Goal: Task Accomplishment & Management: Complete application form

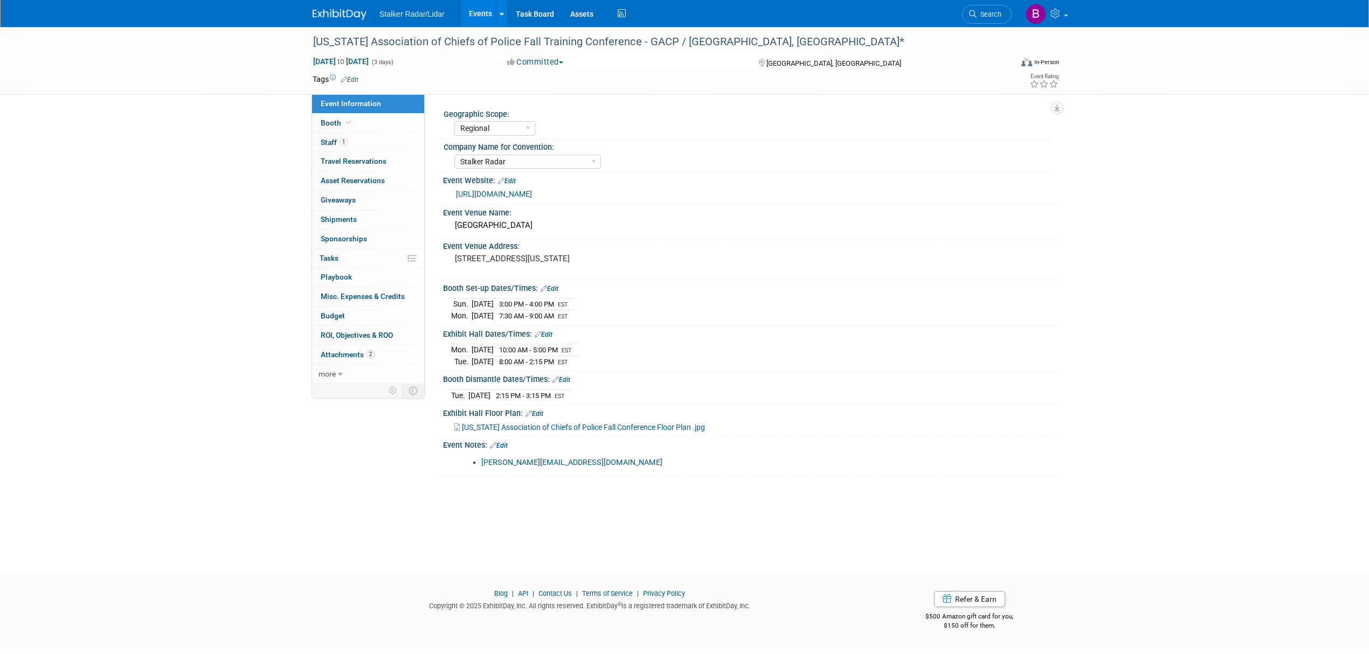
select select "Regional"
select select "Stalker Radar"
click at [983, 16] on span "Search" at bounding box center [989, 14] width 25 height 8
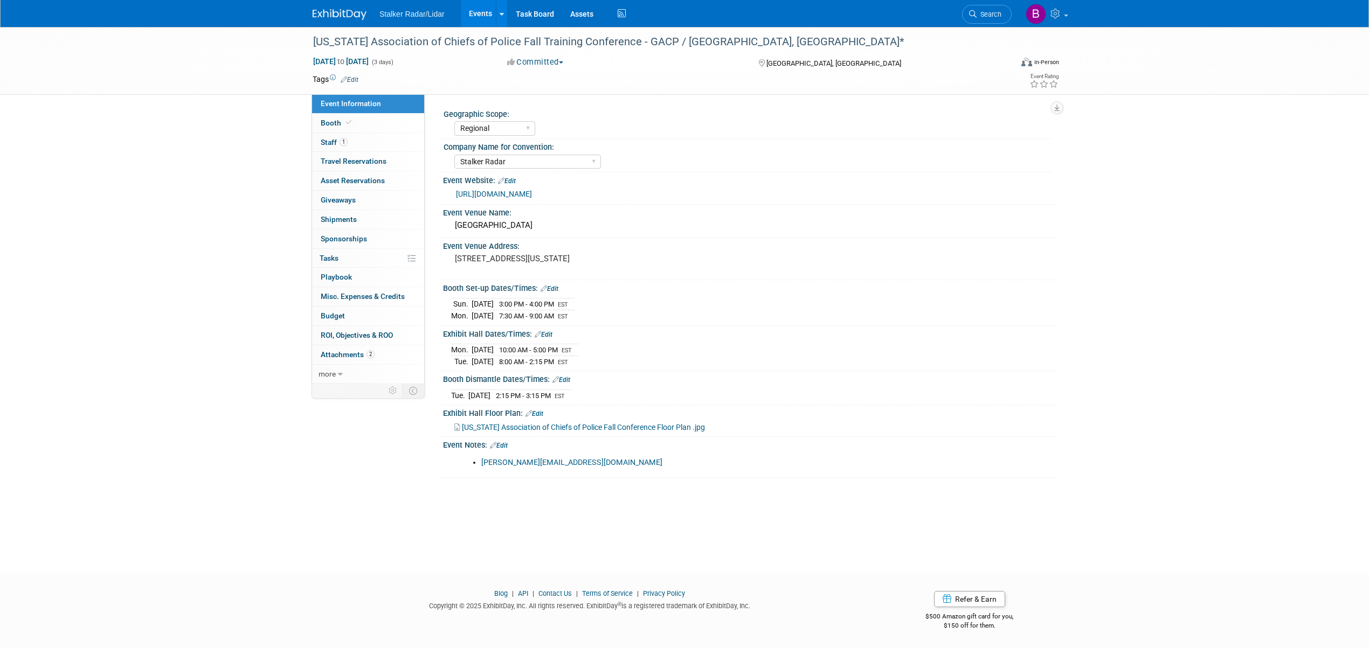
click at [480, 17] on link "Events" at bounding box center [480, 13] width 39 height 27
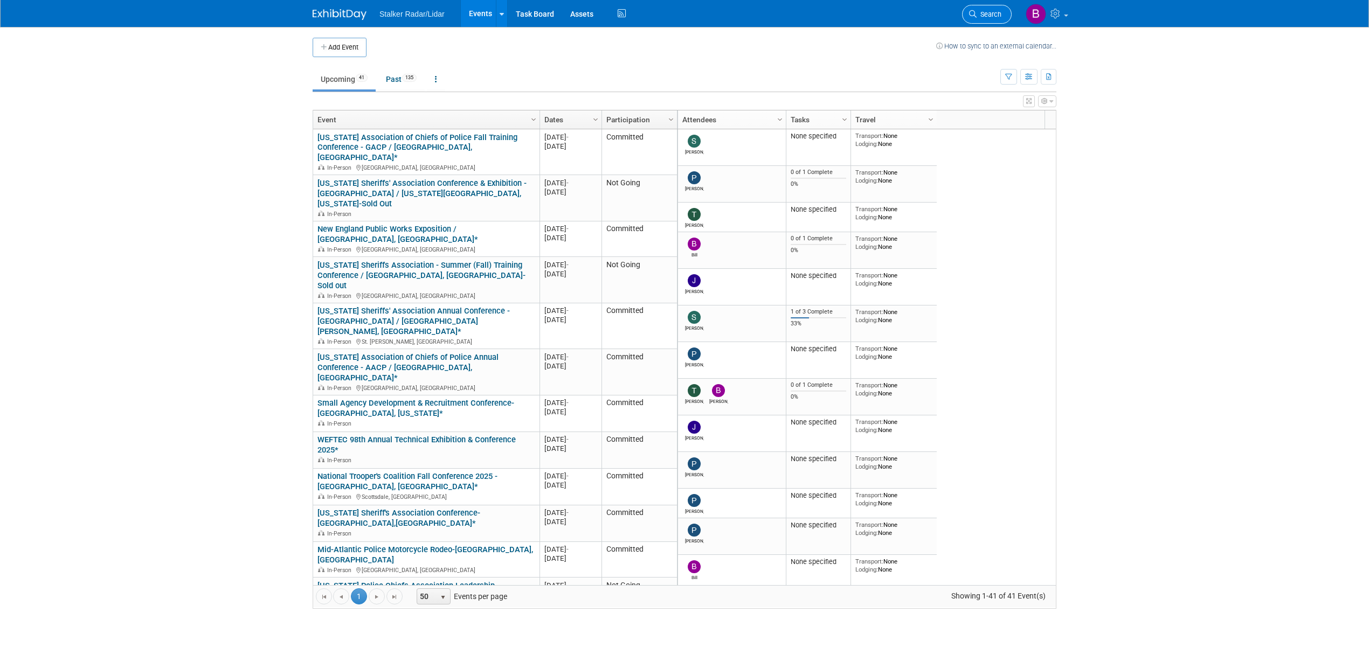
click at [977, 17] on span "Search" at bounding box center [989, 14] width 25 height 8
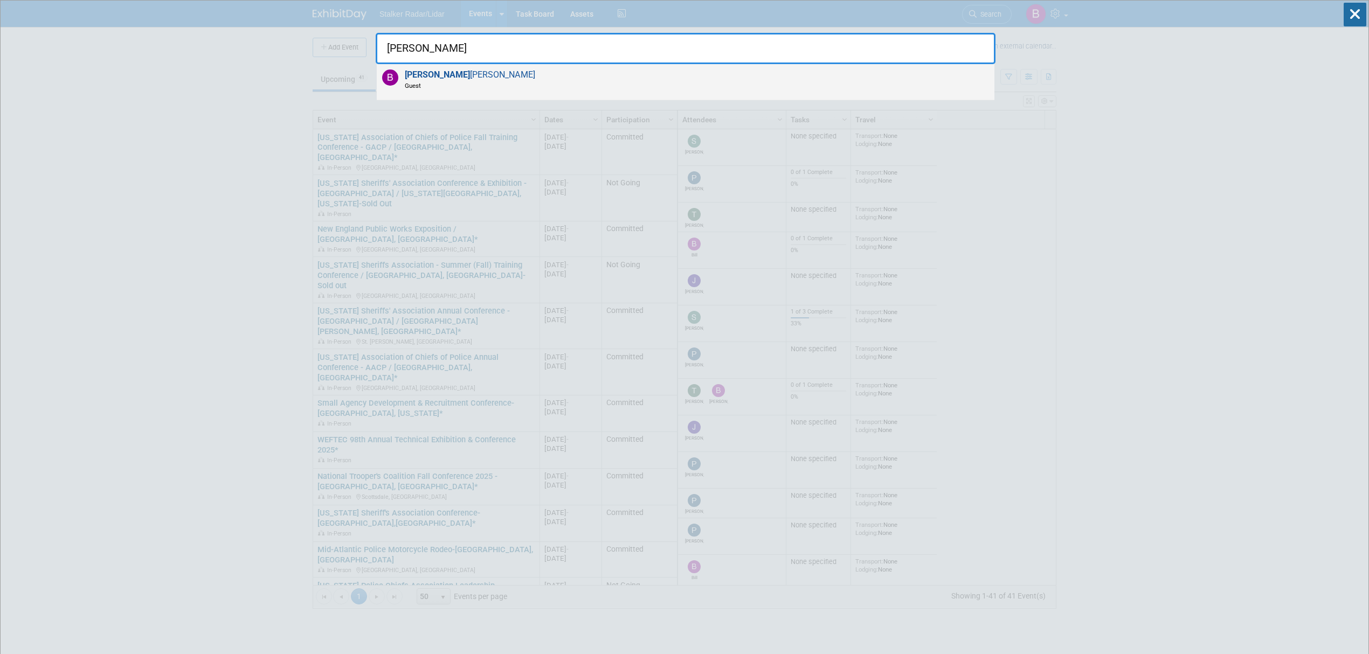
click at [437, 77] on span "Brian Wong Guest" at bounding box center [469, 80] width 134 height 20
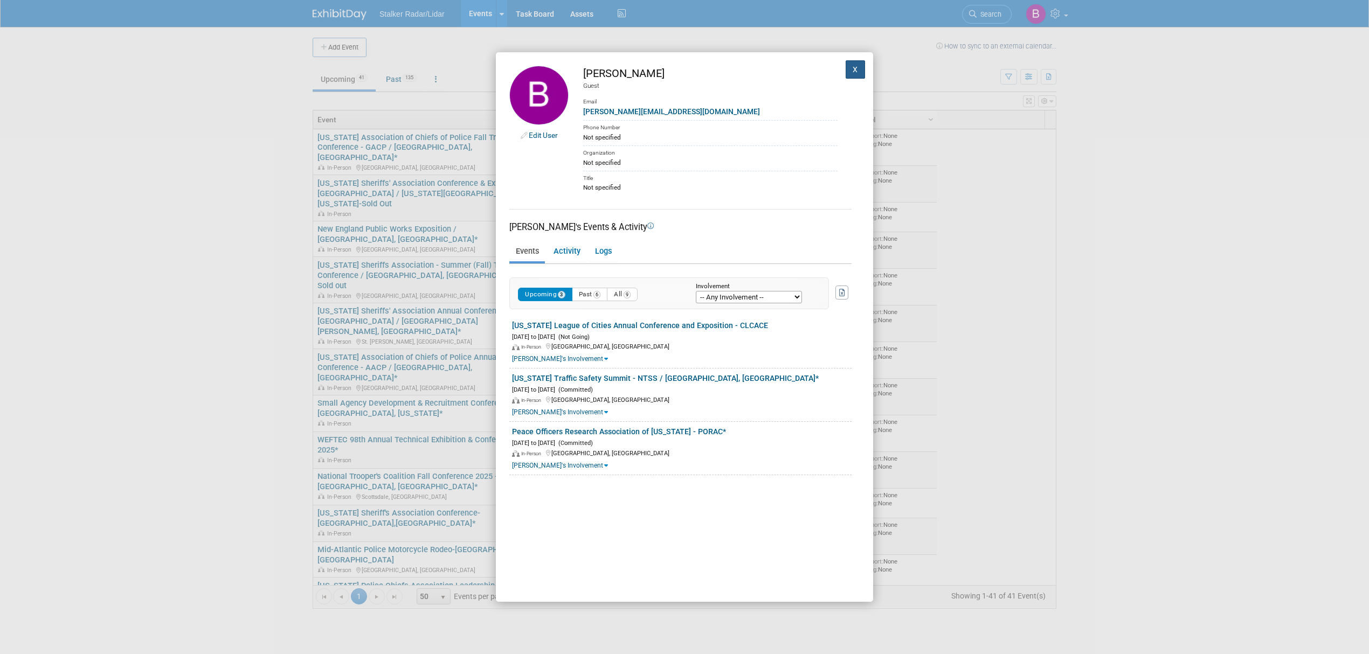
click at [848, 64] on button "X" at bounding box center [855, 69] width 19 height 18
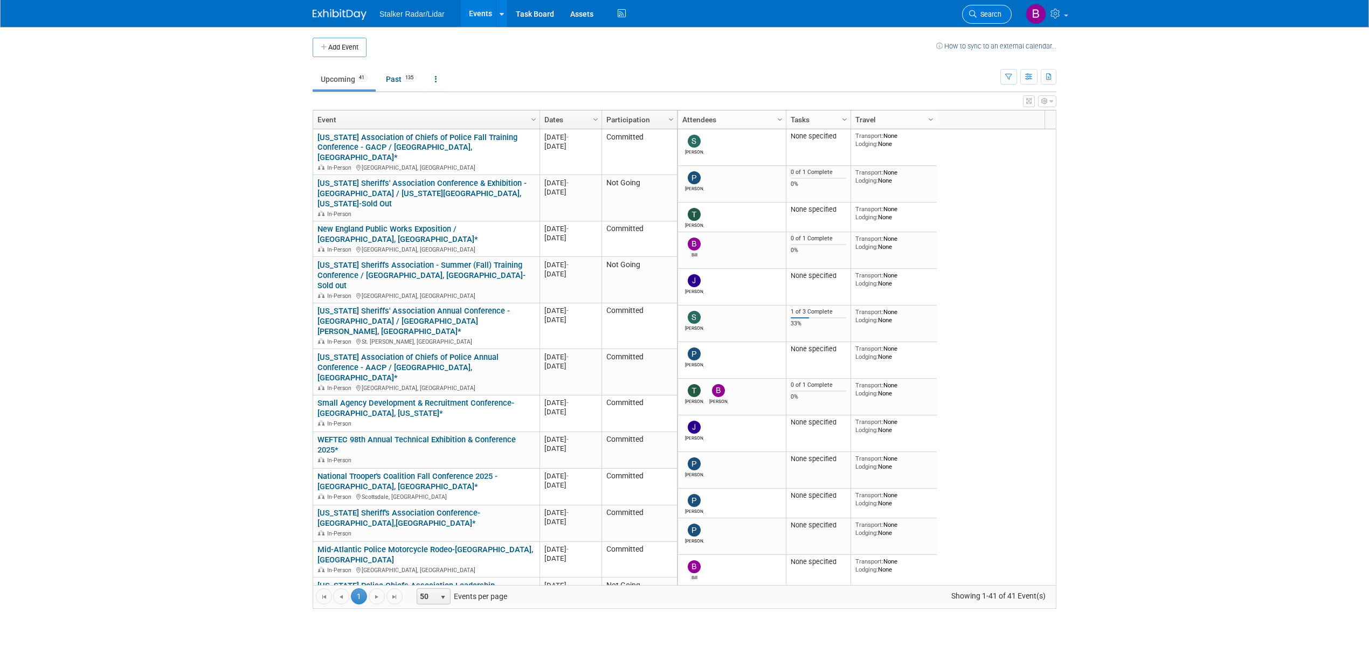
click at [981, 15] on span "Search" at bounding box center [989, 14] width 25 height 8
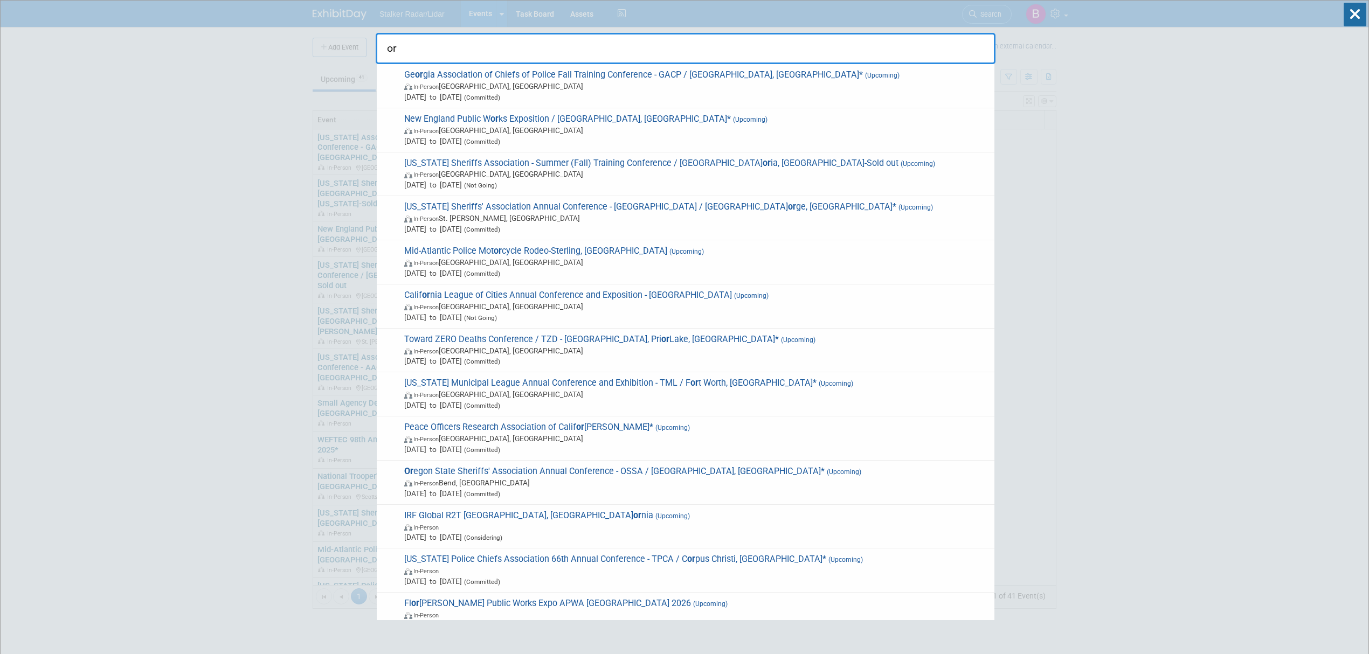
type input "o"
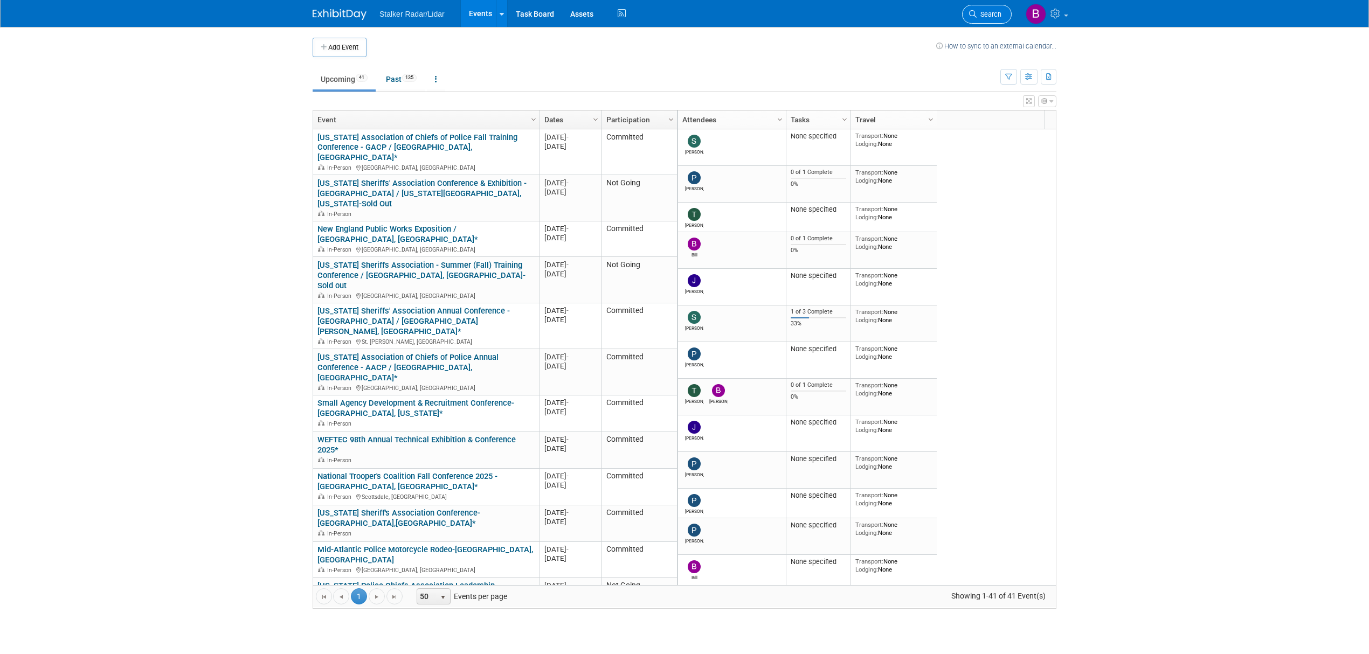
click at [988, 20] on link "Search" at bounding box center [987, 14] width 50 height 19
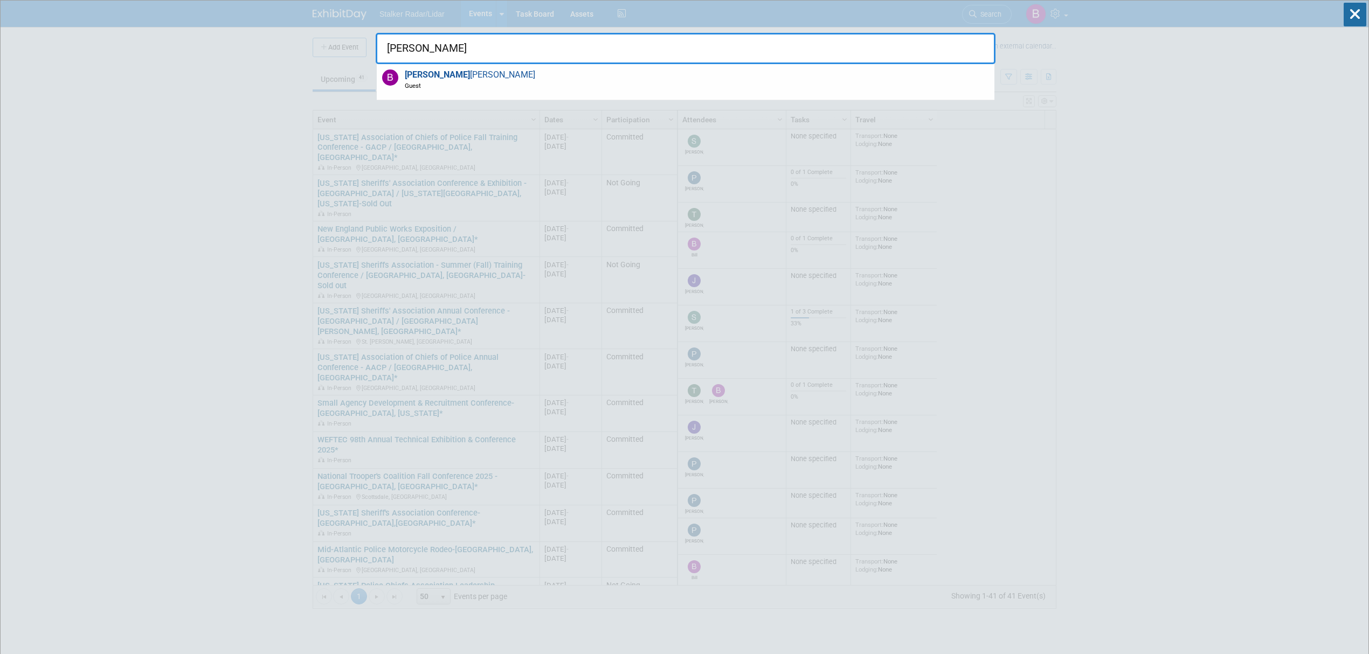
click at [425, 47] on input "brian" at bounding box center [686, 48] width 620 height 31
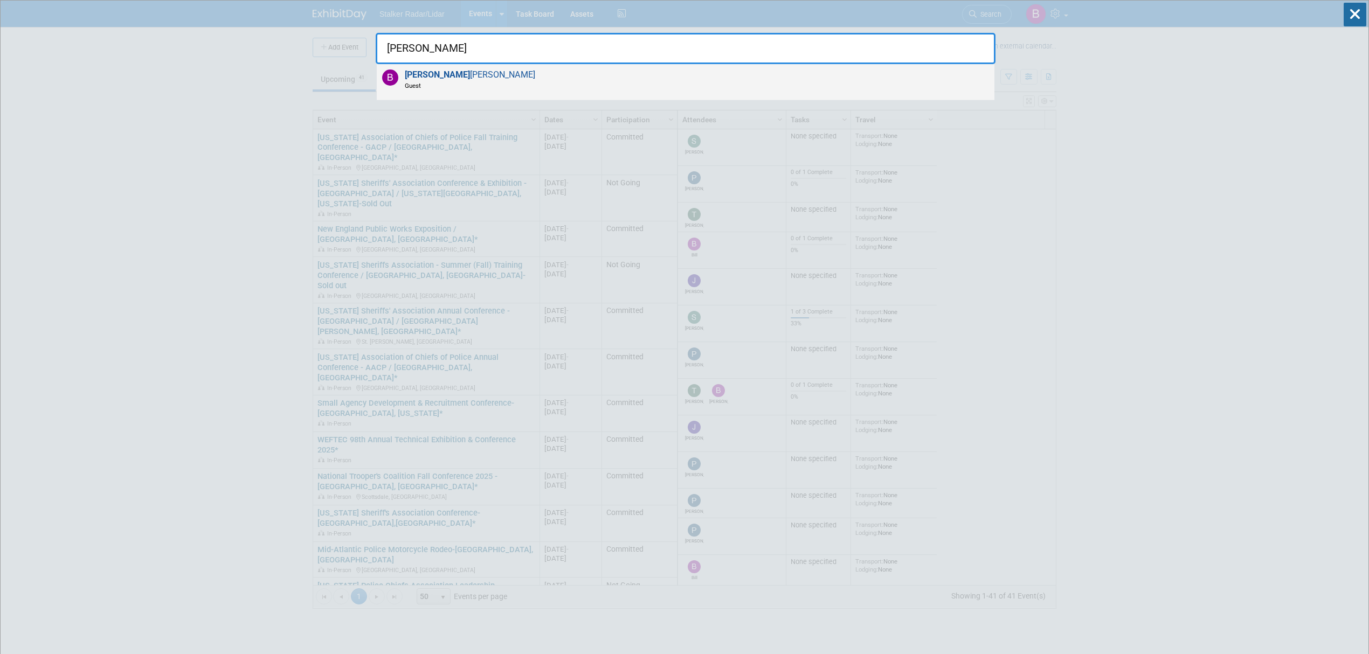
type input "brian"
click at [431, 71] on span "Brian Wong Guest" at bounding box center [469, 80] width 134 height 20
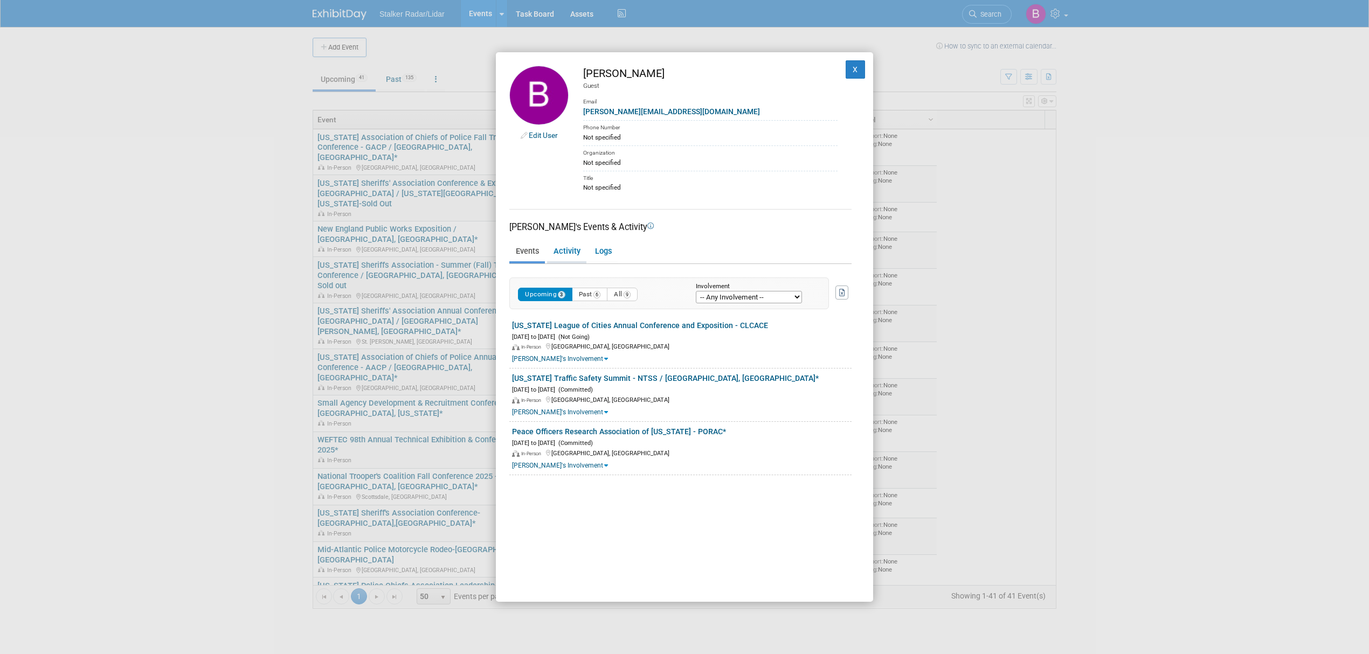
click at [566, 247] on link "Activity" at bounding box center [566, 252] width 39 height 19
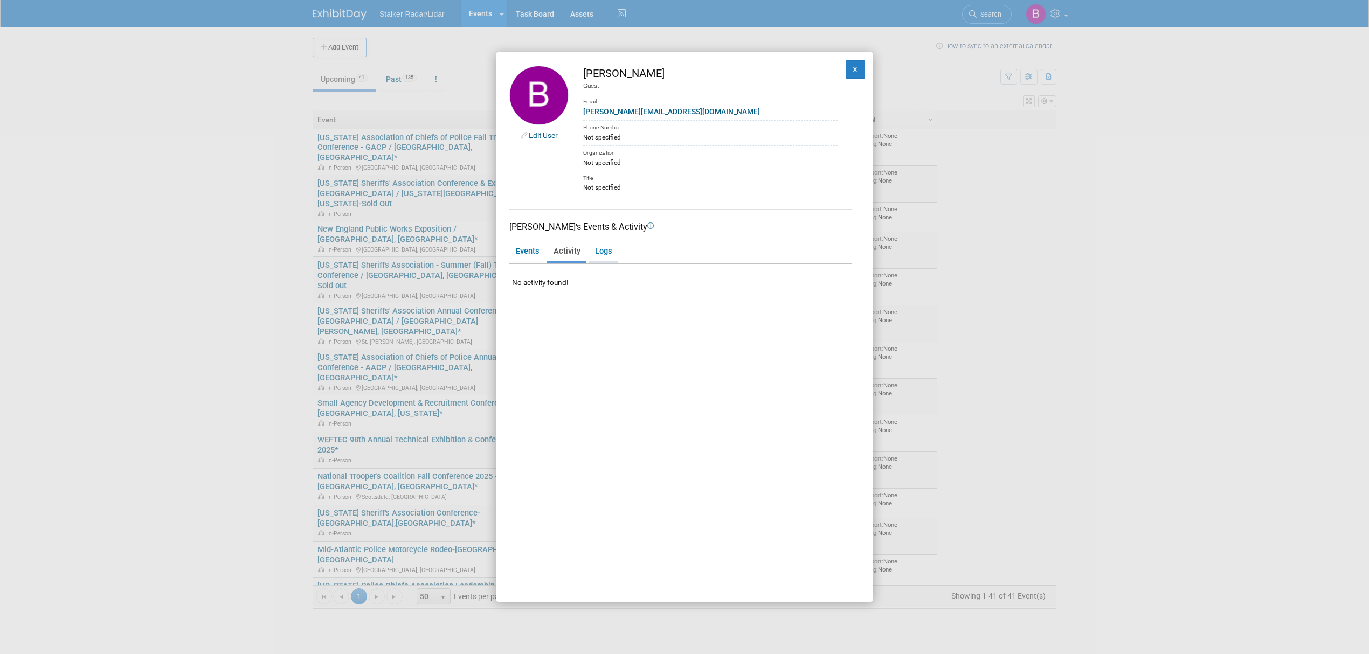
click at [600, 253] on link "Logs" at bounding box center [603, 252] width 29 height 19
click at [528, 254] on link "Events" at bounding box center [527, 252] width 36 height 19
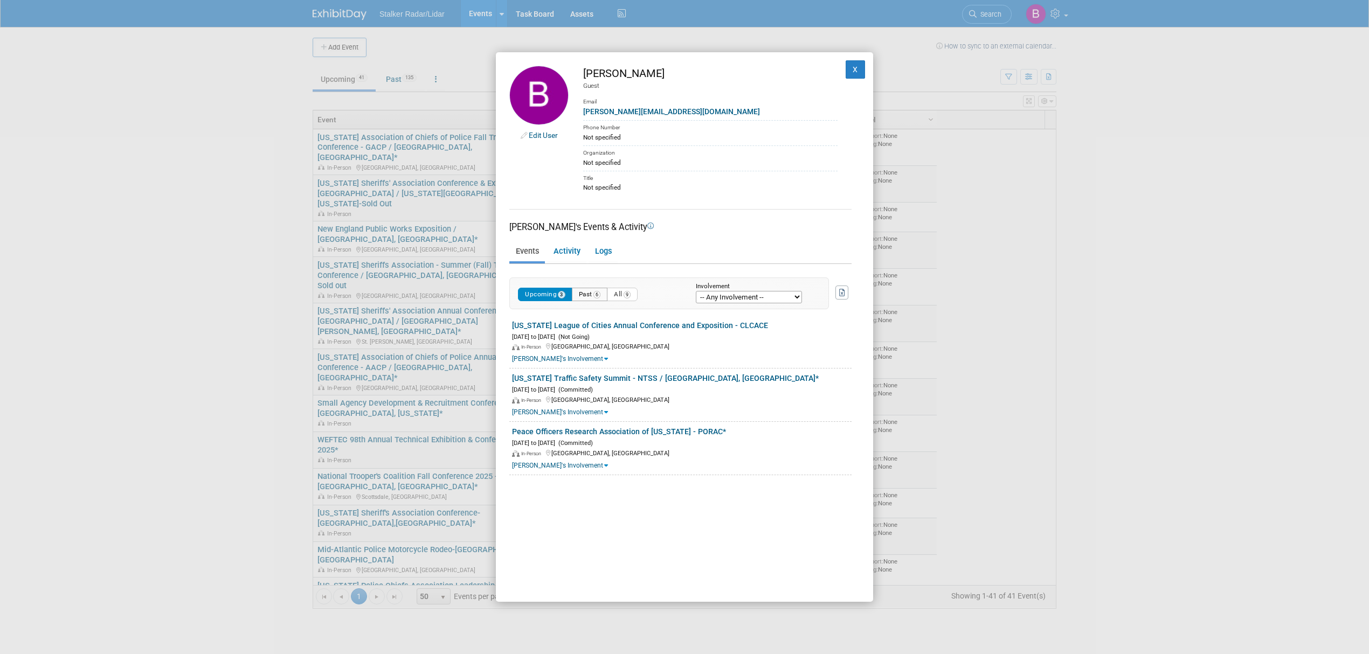
click at [598, 294] on span "6" at bounding box center [597, 295] width 8 height 8
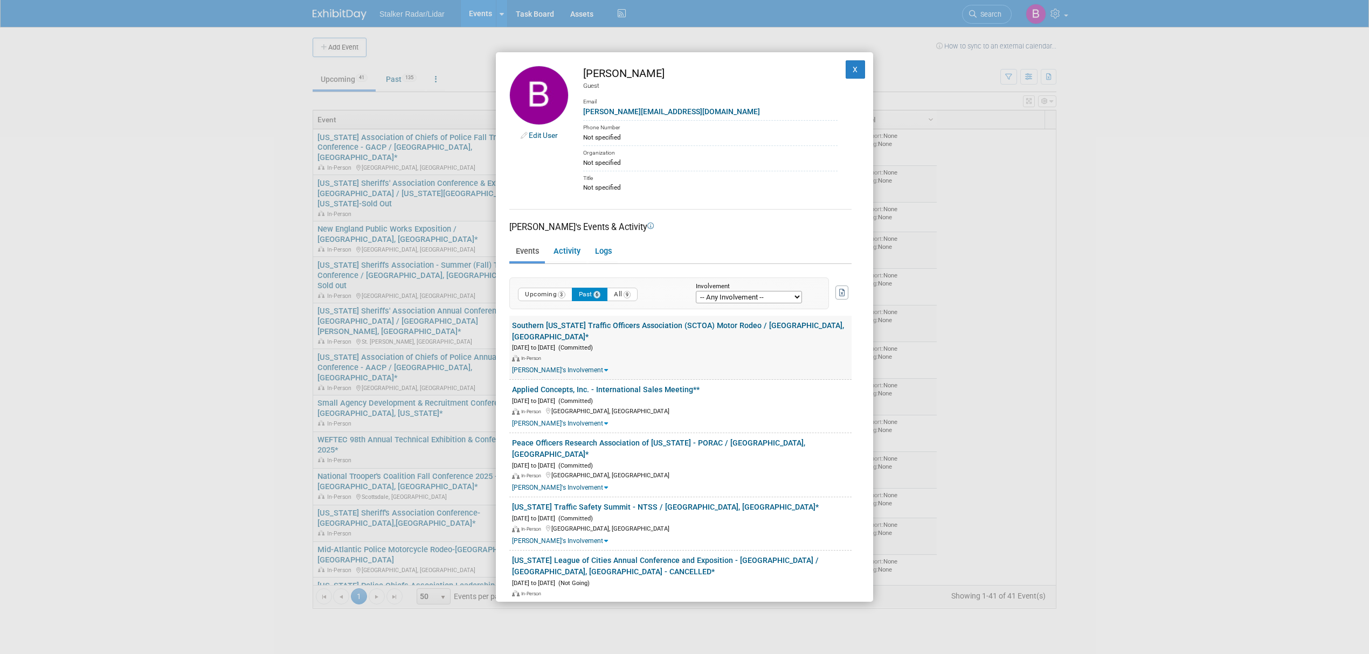
click at [628, 323] on link "Southern California Traffic Officers Association (SCTOA) Motor Rodeo / Huntingt…" at bounding box center [678, 331] width 332 height 20
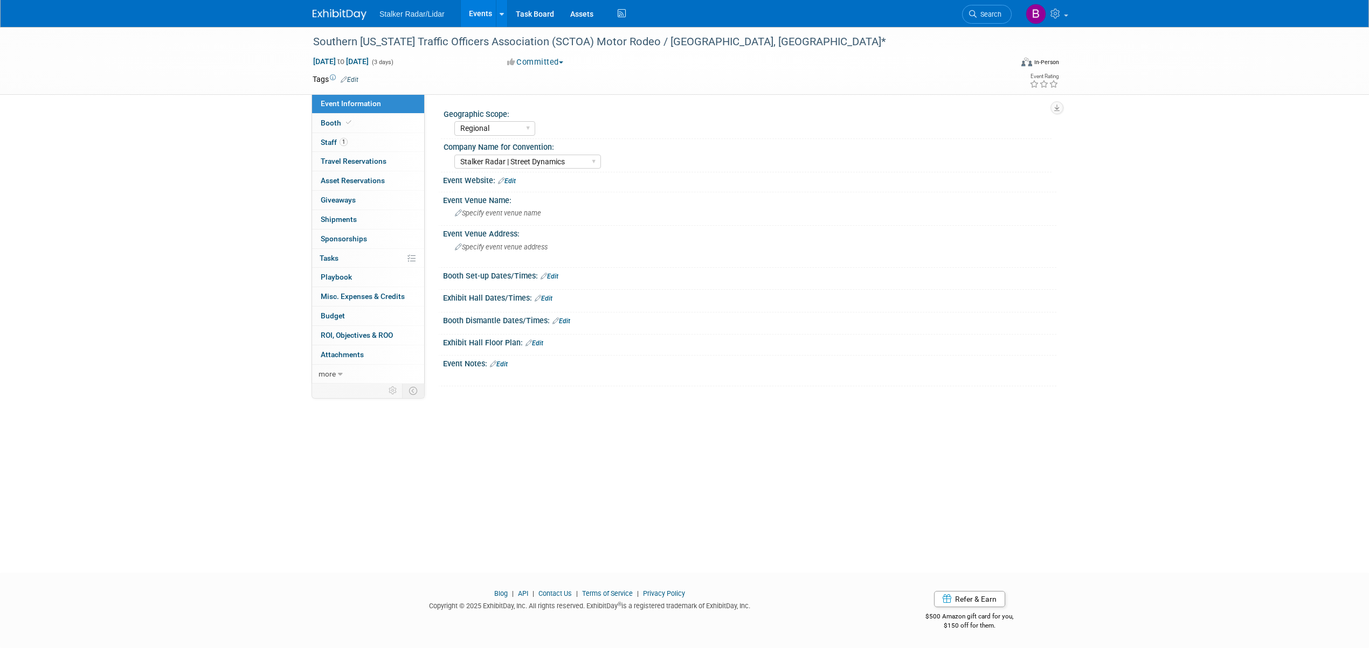
select select "Regional"
select select "Stalker Radar | Street Dynamics"
drag, startPoint x: 649, startPoint y: 42, endPoint x: 312, endPoint y: 48, distance: 337.4
click at [312, 48] on div "Southern [US_STATE] Traffic Officers Association (SCTOA) Motor Rodeo / [GEOGRAP…" at bounding box center [652, 41] width 686 height 19
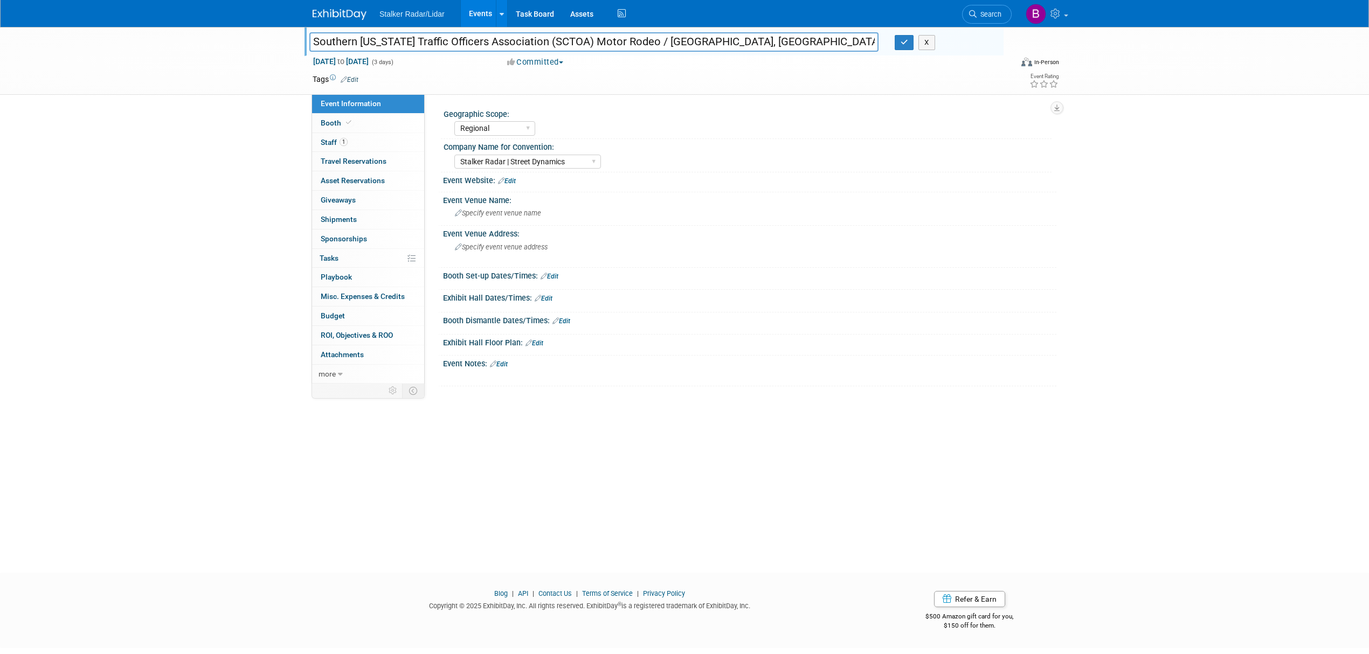
drag, startPoint x: 646, startPoint y: 44, endPoint x: 305, endPoint y: 40, distance: 340.7
click at [305, 40] on div "Southern [US_STATE] Traffic Officers Association (SCTOA) Motor Rodeo / [GEOGRAP…" at bounding box center [593, 43] width 585 height 16
click at [902, 48] on button "button" at bounding box center [904, 42] width 19 height 15
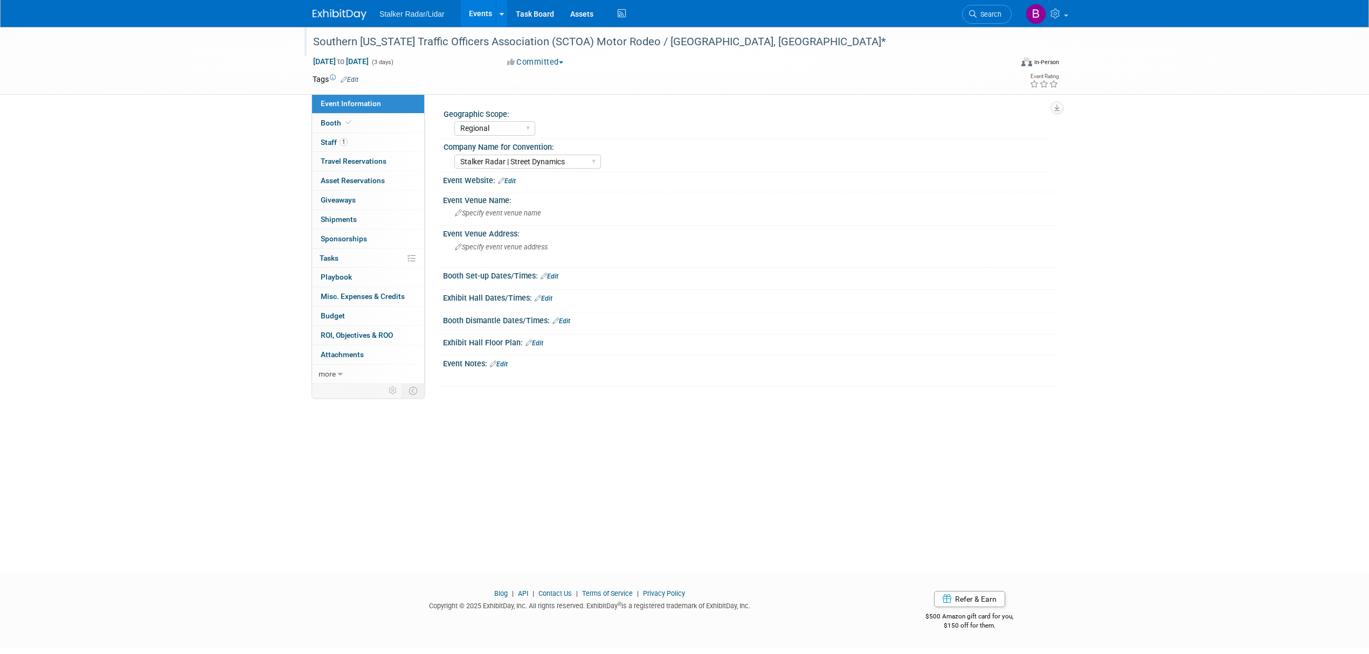
click at [468, 17] on link "Events" at bounding box center [480, 13] width 39 height 27
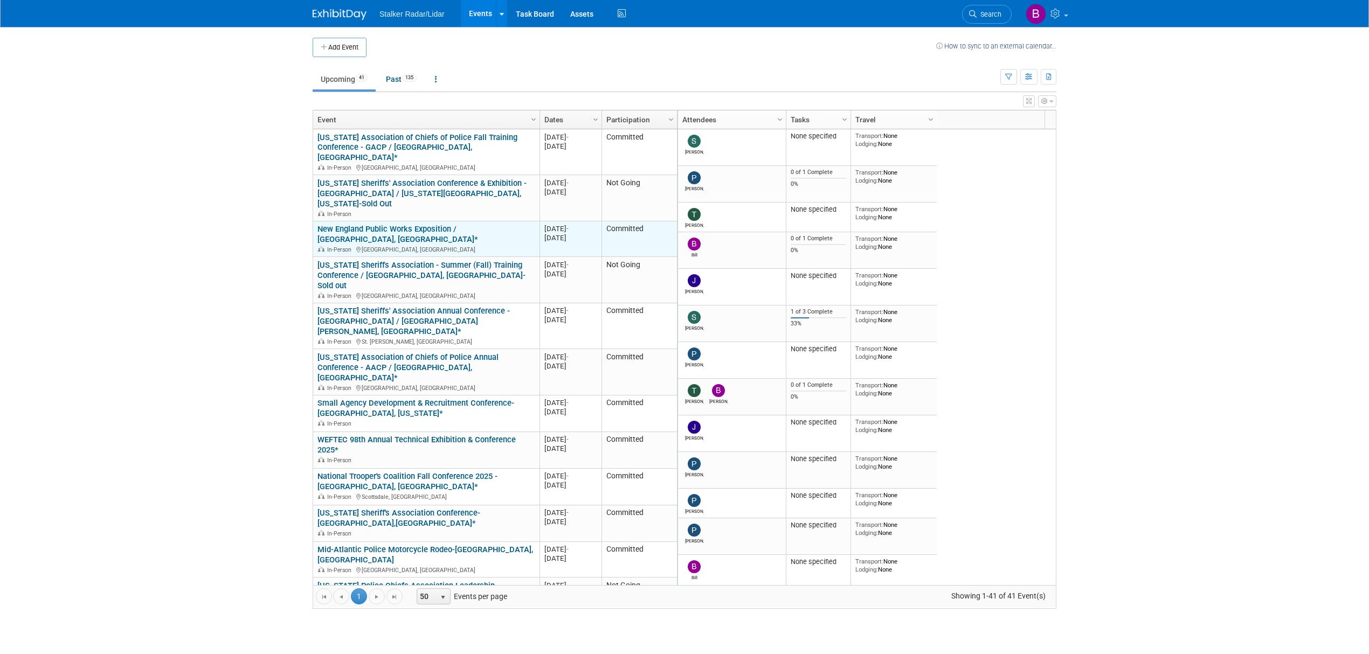
click at [407, 224] on link "New England Public Works Exposition / [GEOGRAPHIC_DATA], [GEOGRAPHIC_DATA]*" at bounding box center [397, 234] width 161 height 20
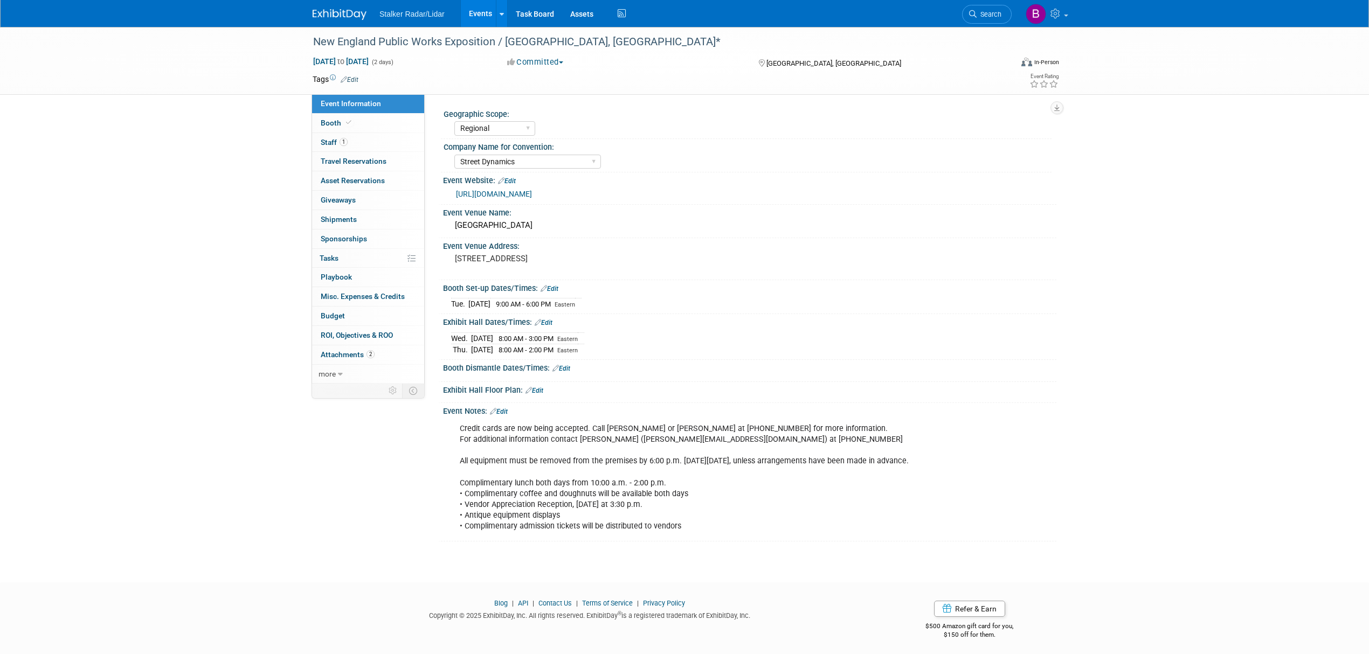
select select "Regional"
select select "Street Dynamics"
click at [365, 123] on link "Booth" at bounding box center [368, 123] width 112 height 19
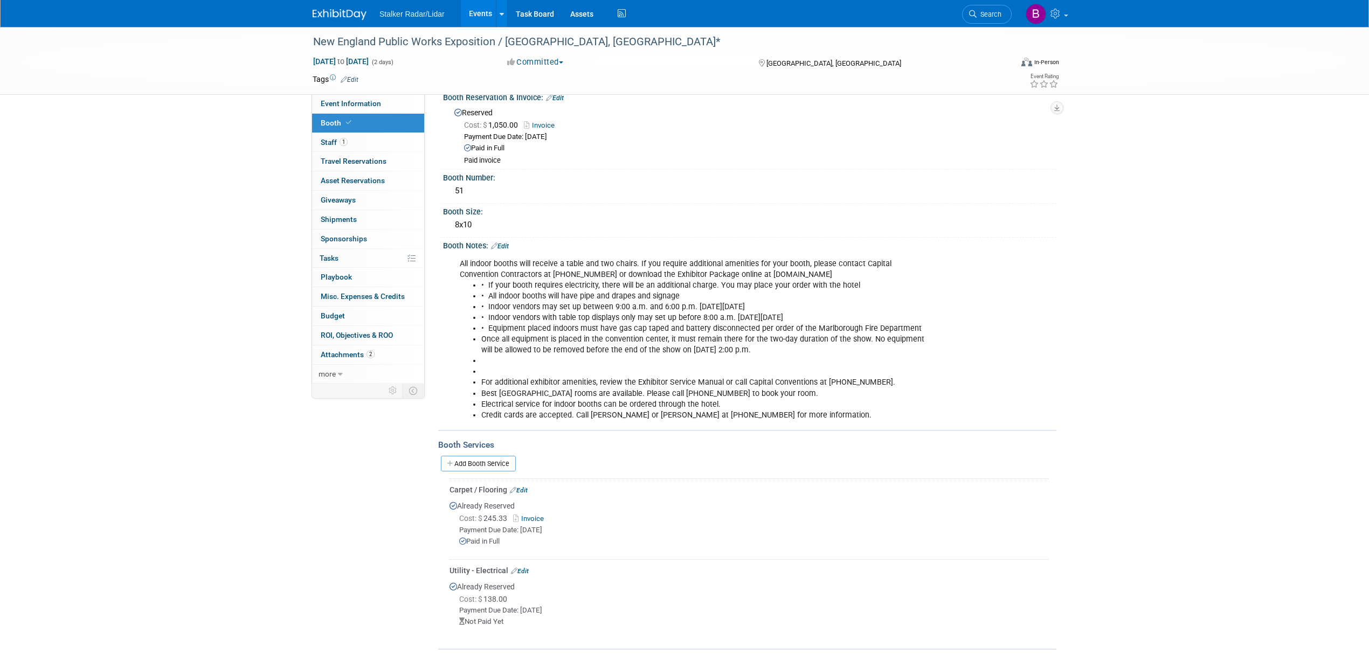
scroll to position [160, 0]
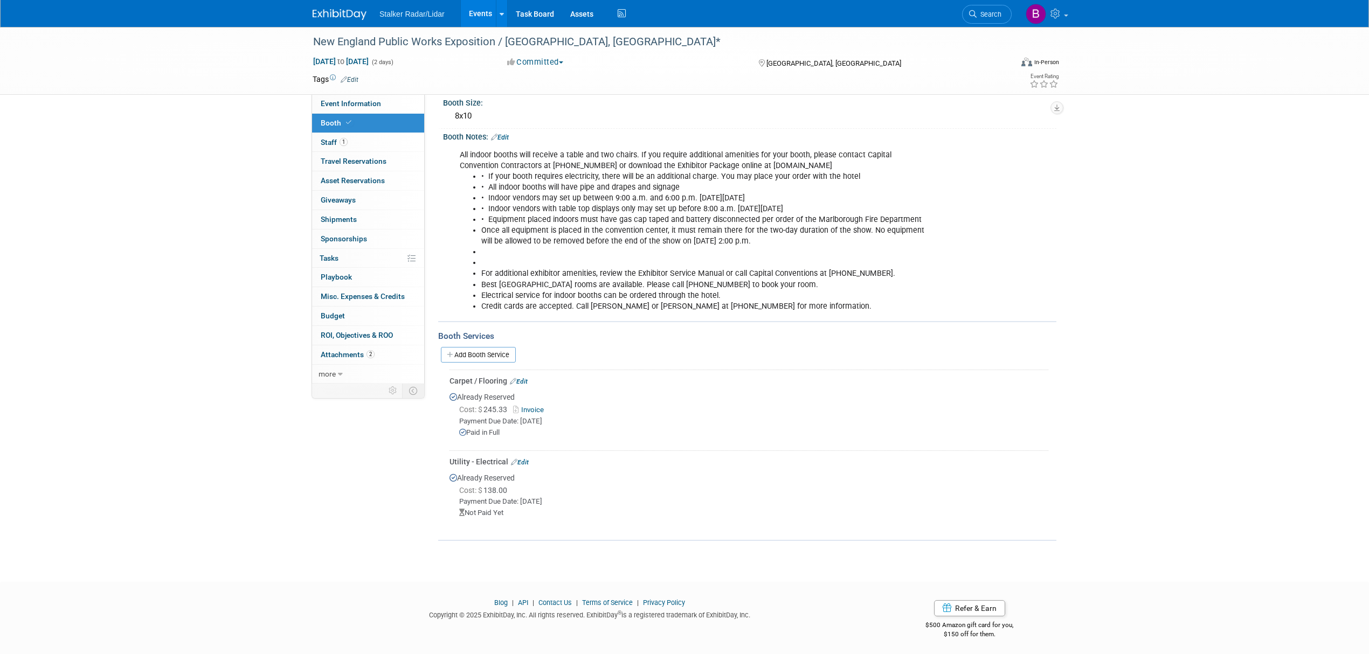
click at [483, 9] on link "Events" at bounding box center [480, 13] width 39 height 27
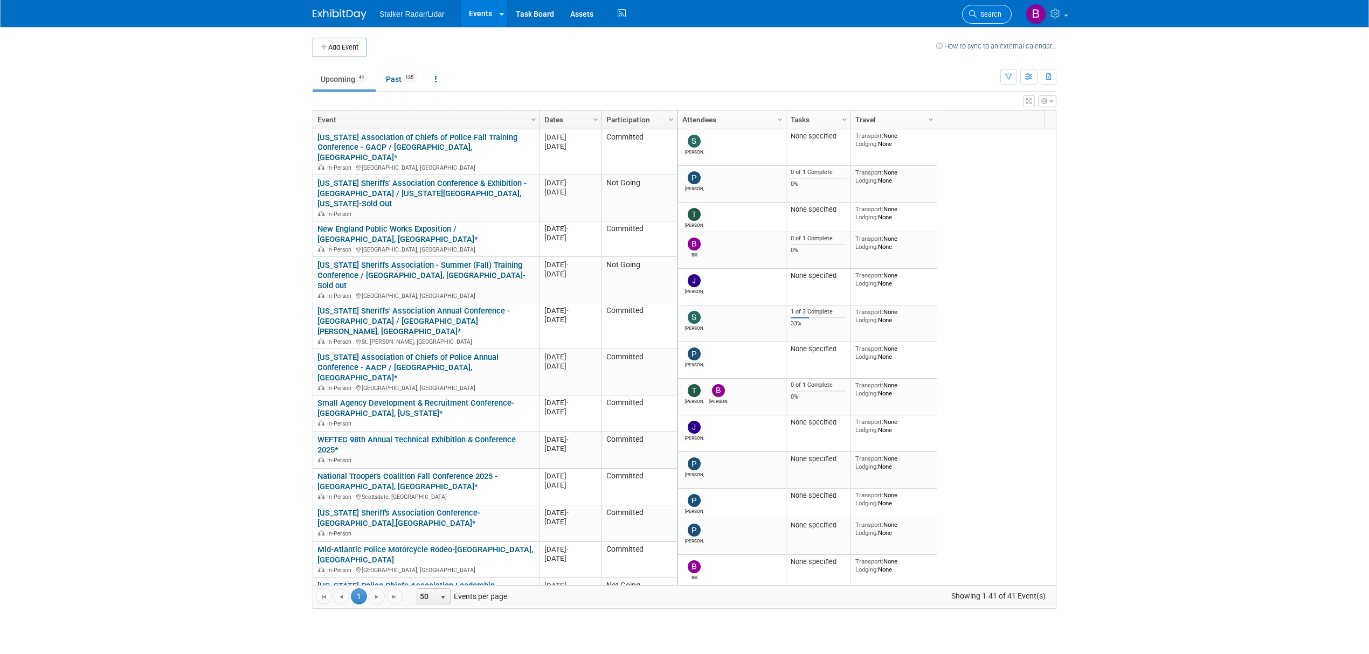
click at [985, 15] on span "Search" at bounding box center [989, 14] width 25 height 8
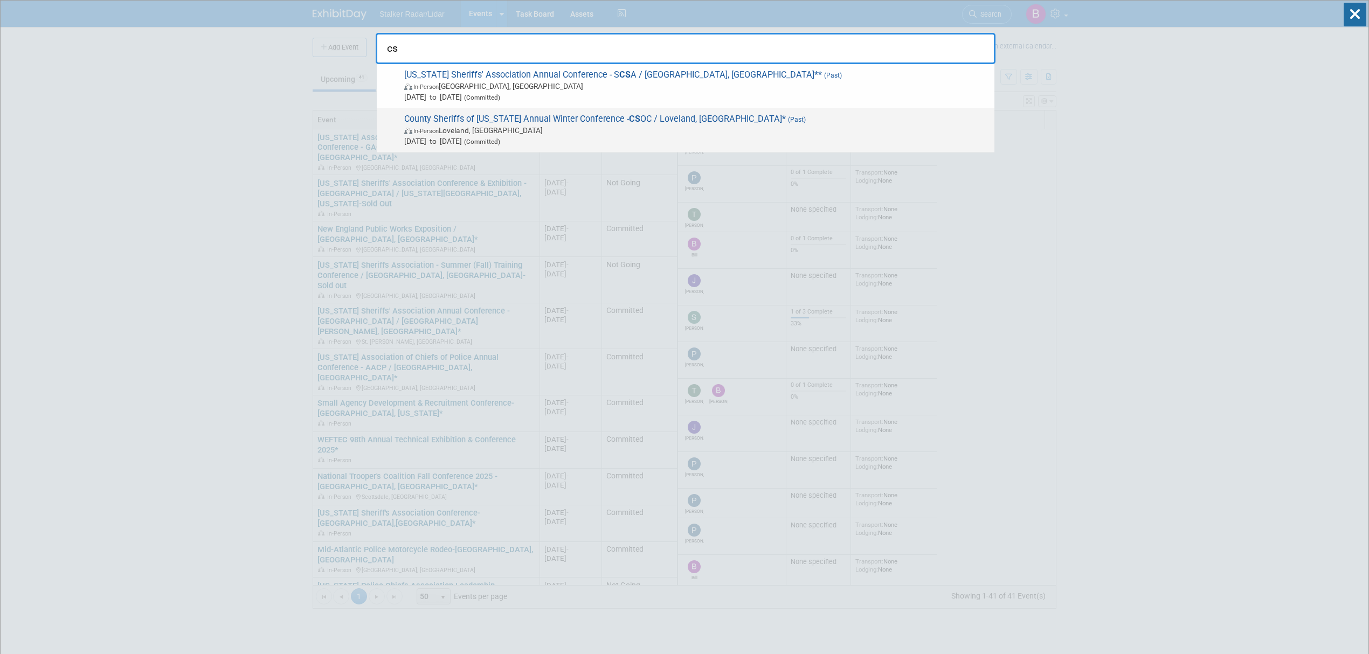
type input "cs"
click at [599, 127] on span "In-Person Loveland, CO" at bounding box center [696, 130] width 585 height 11
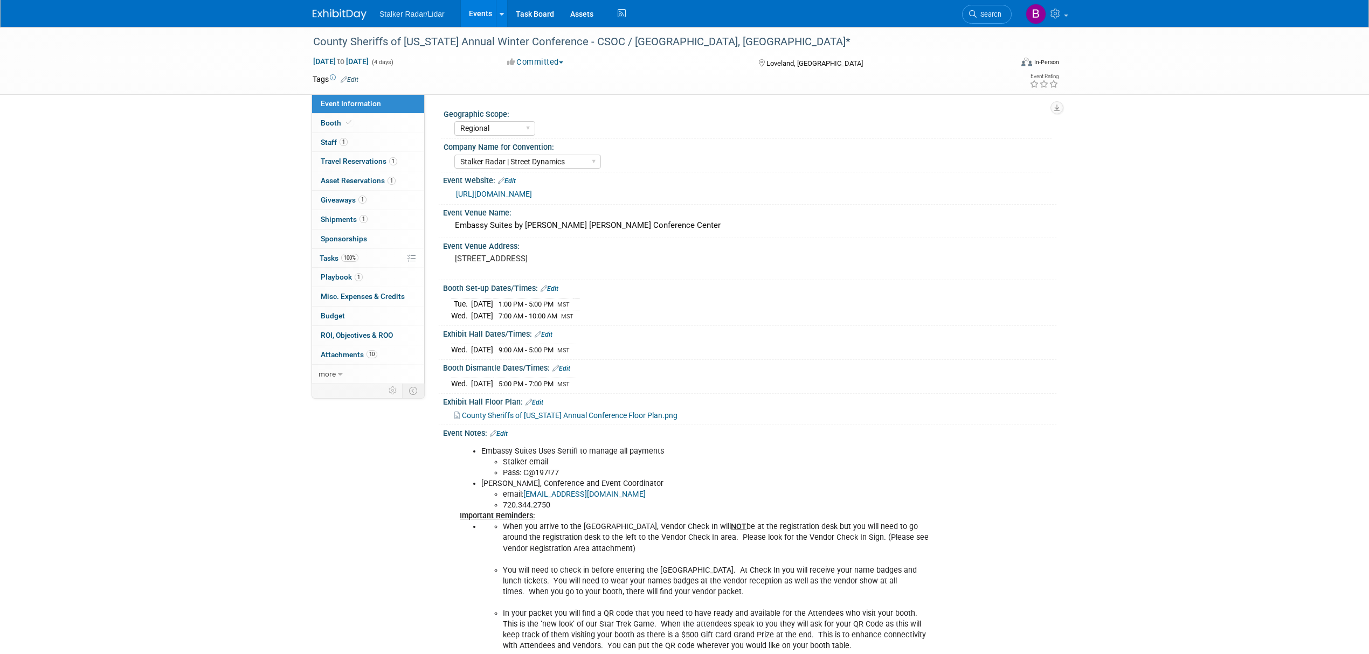
select select "Regional"
select select "Stalker Radar | Street Dynamics"
click at [557, 40] on div "County Sheriffs of [US_STATE] Annual Winter Conference - CSOC / [GEOGRAPHIC_DAT…" at bounding box center [652, 41] width 686 height 19
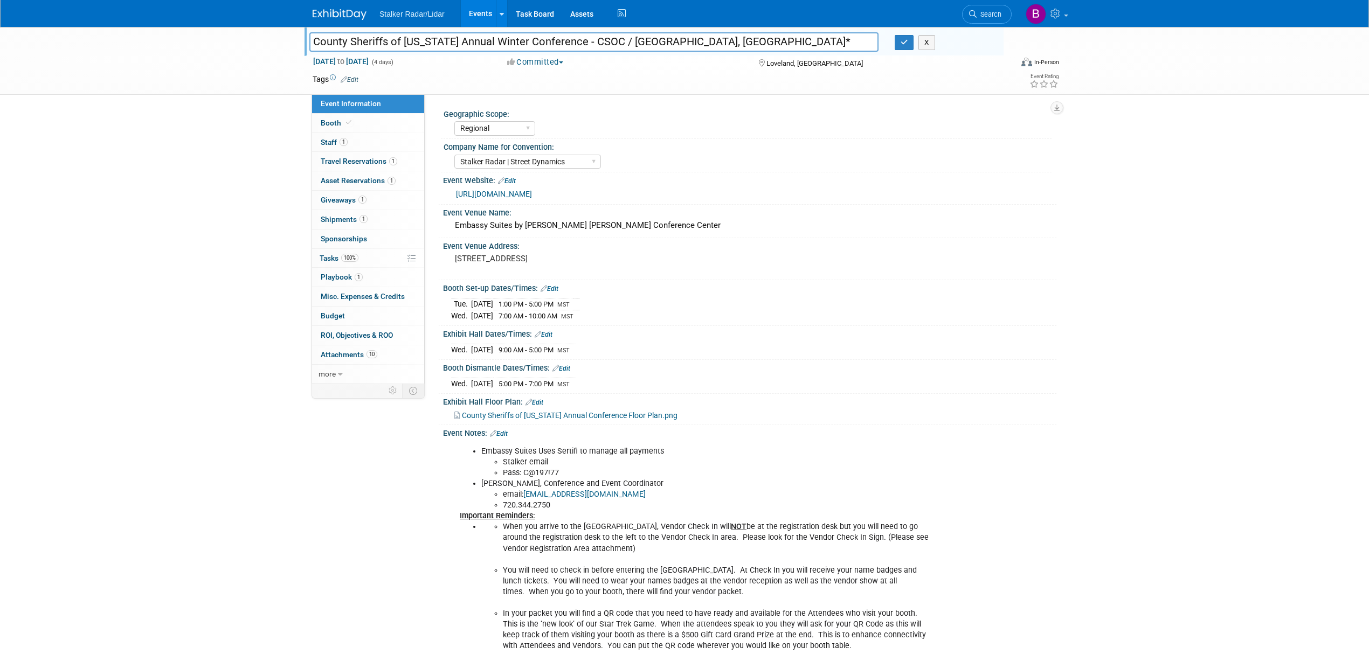
drag, startPoint x: 572, startPoint y: 42, endPoint x: 293, endPoint y: 41, distance: 279.2
click at [293, 41] on div "County Sheriffs of [US_STATE] Annual Winter Conference - CSOC / [GEOGRAPHIC_DAT…" at bounding box center [684, 61] width 1369 height 68
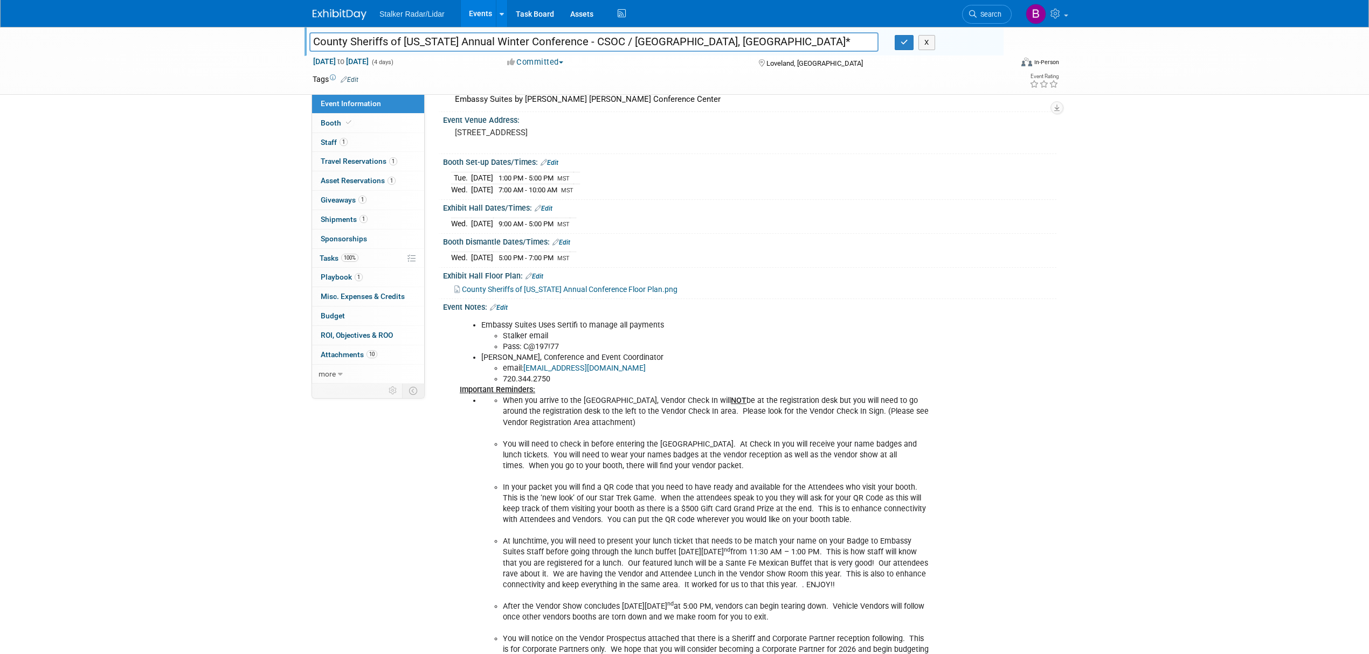
scroll to position [328, 0]
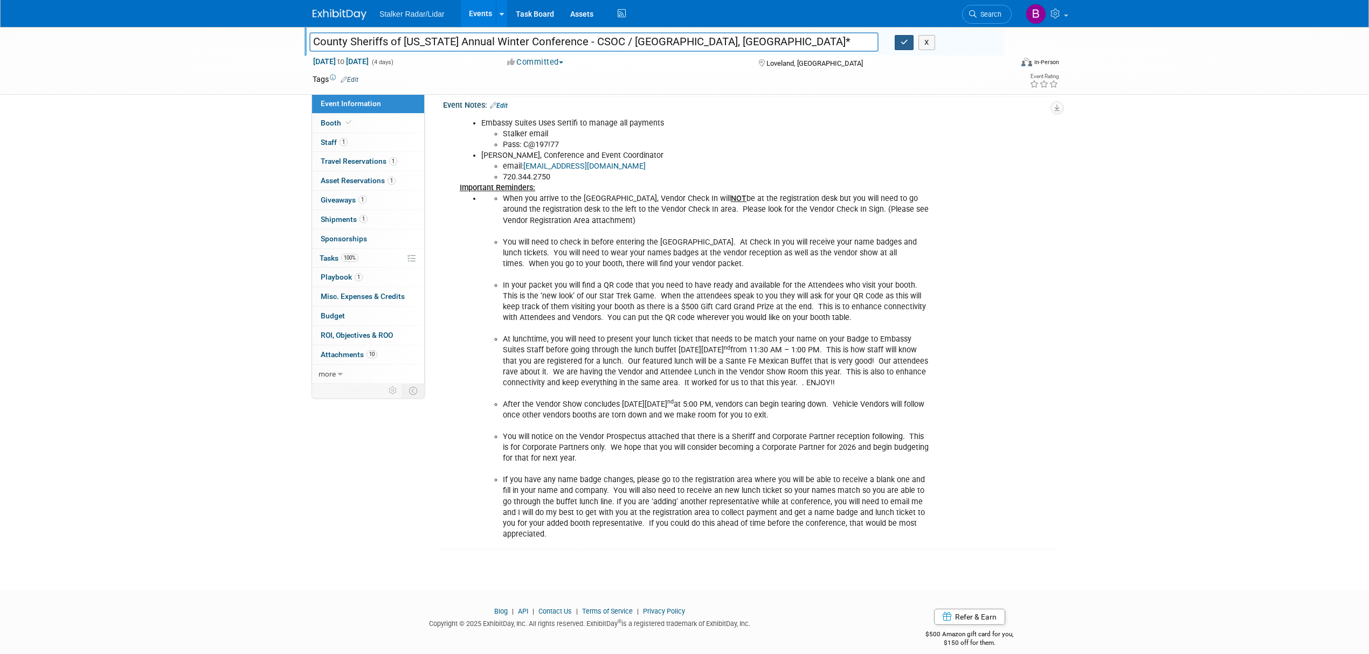
click at [902, 39] on icon "button" at bounding box center [905, 42] width 8 height 7
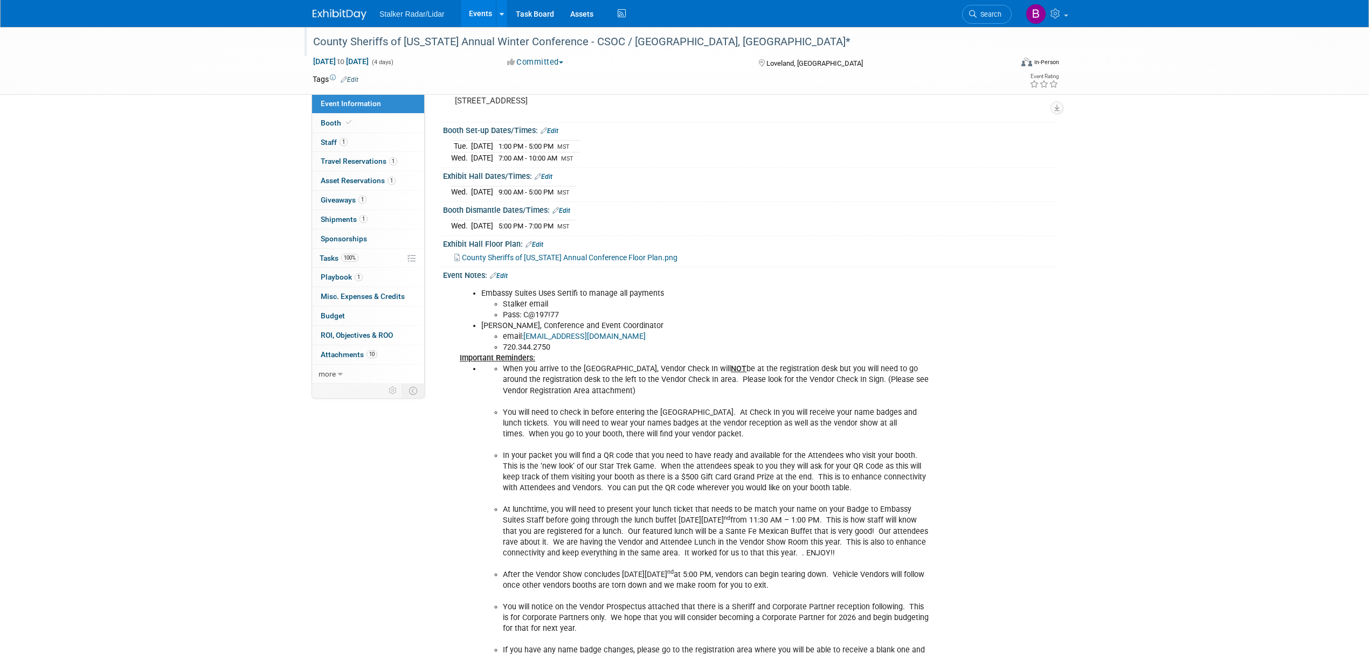
scroll to position [287, 0]
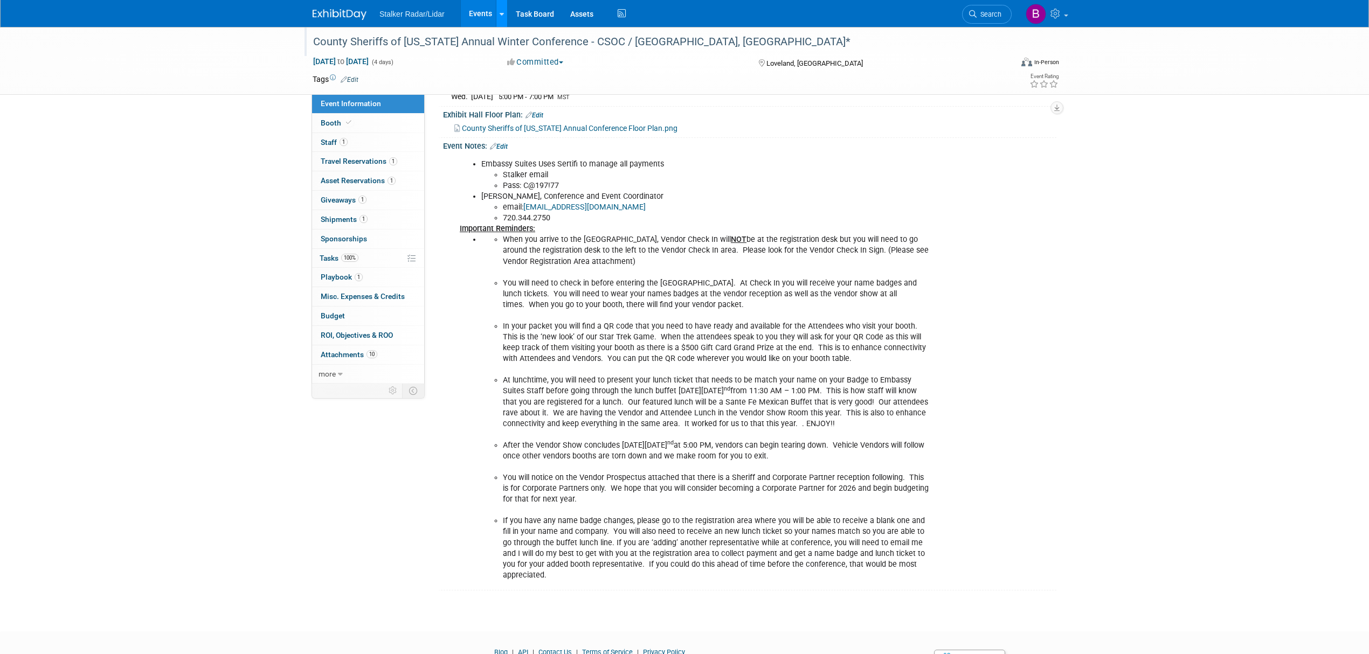
click at [500, 11] on icon at bounding box center [502, 14] width 4 height 7
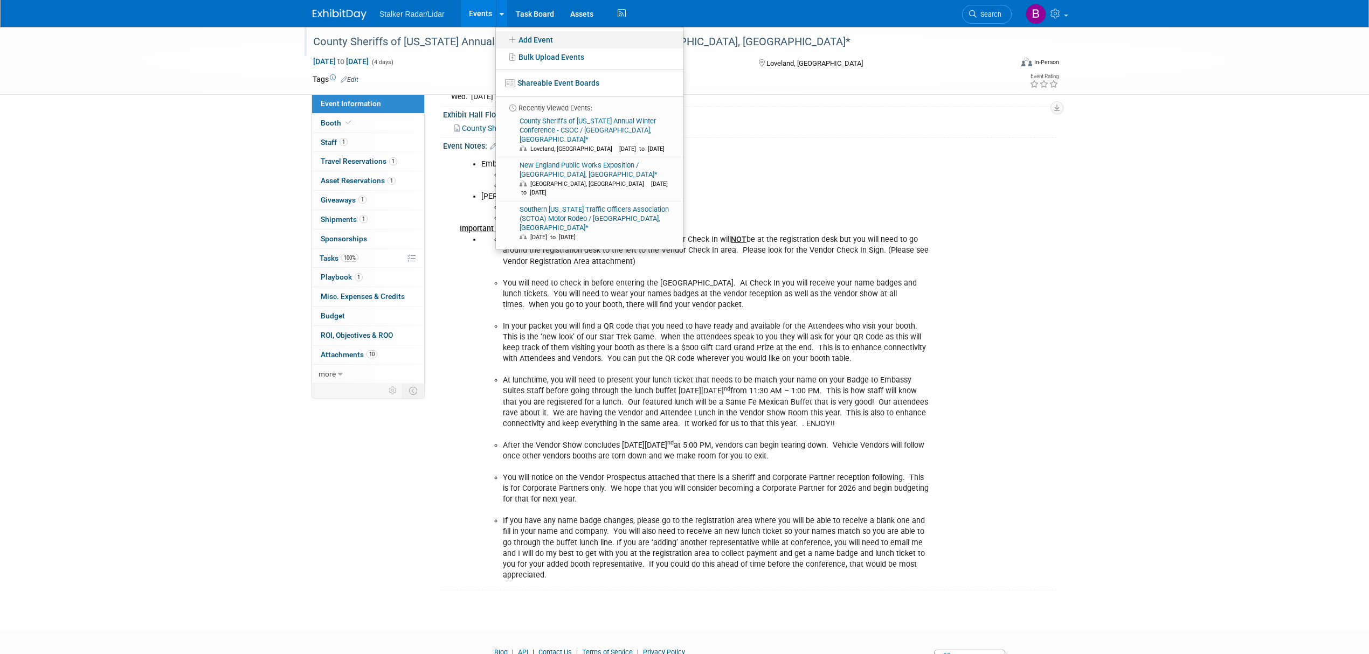
click at [540, 31] on link "Add Event" at bounding box center [590, 39] width 188 height 17
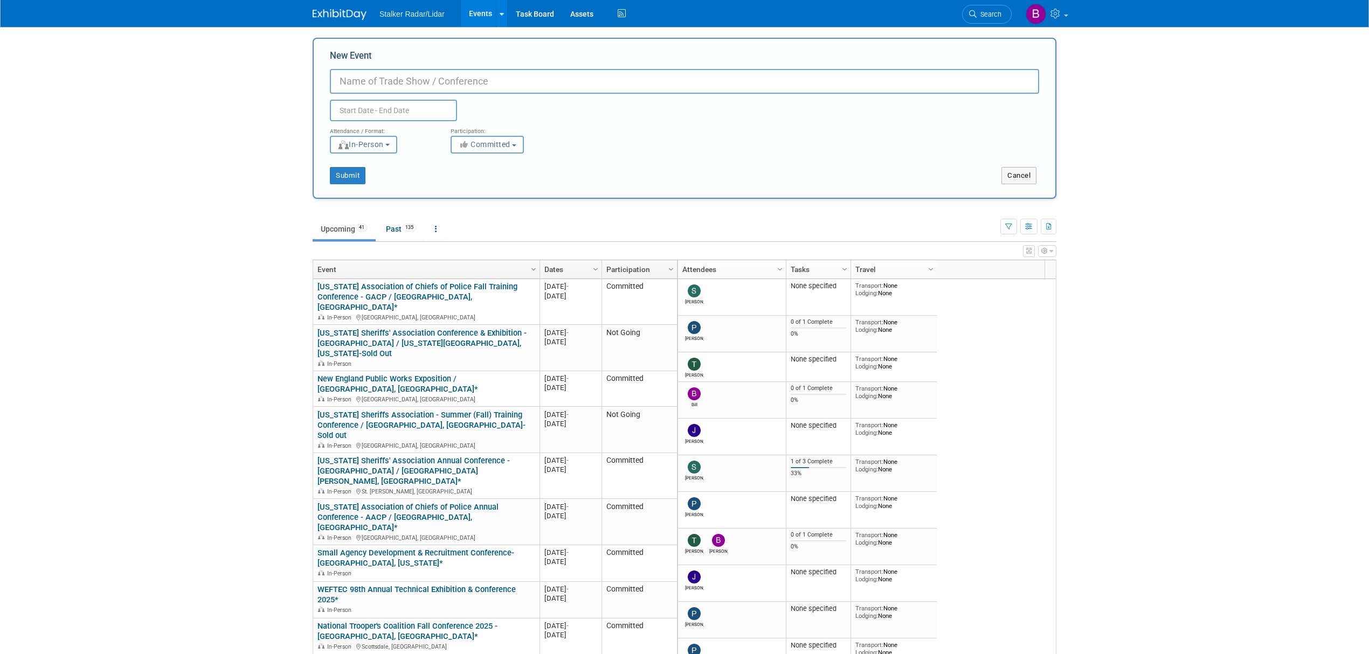
paste input "County Sheriffs of [US_STATE] Annual Winter Conference"
type input "County Sheriffs of [US_STATE] Annual Winter Conference"
click at [365, 117] on body "Stalker Radar/Lidar Events Add Event Bulk Upload Events Shareable Event Boards …" at bounding box center [684, 327] width 1369 height 654
click at [400, 132] on select "January February March April May June July August September October November De…" at bounding box center [396, 132] width 62 height 13
select select "0"
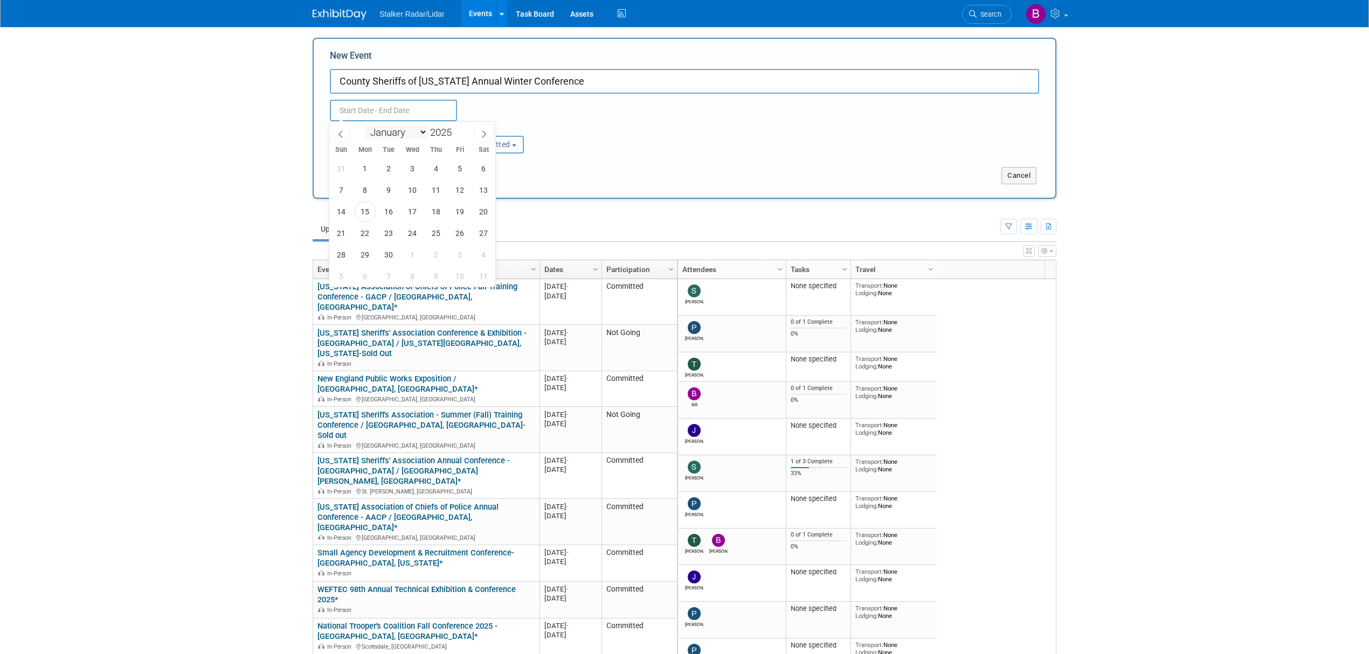
click at [365, 126] on select "January February March April May June July August September October November De…" at bounding box center [396, 132] width 62 height 13
click at [445, 129] on input "2025" at bounding box center [443, 132] width 32 height 12
click at [456, 130] on span at bounding box center [456, 129] width 8 height 6
type input "2026"
click at [343, 231] on span "18" at bounding box center [341, 233] width 21 height 21
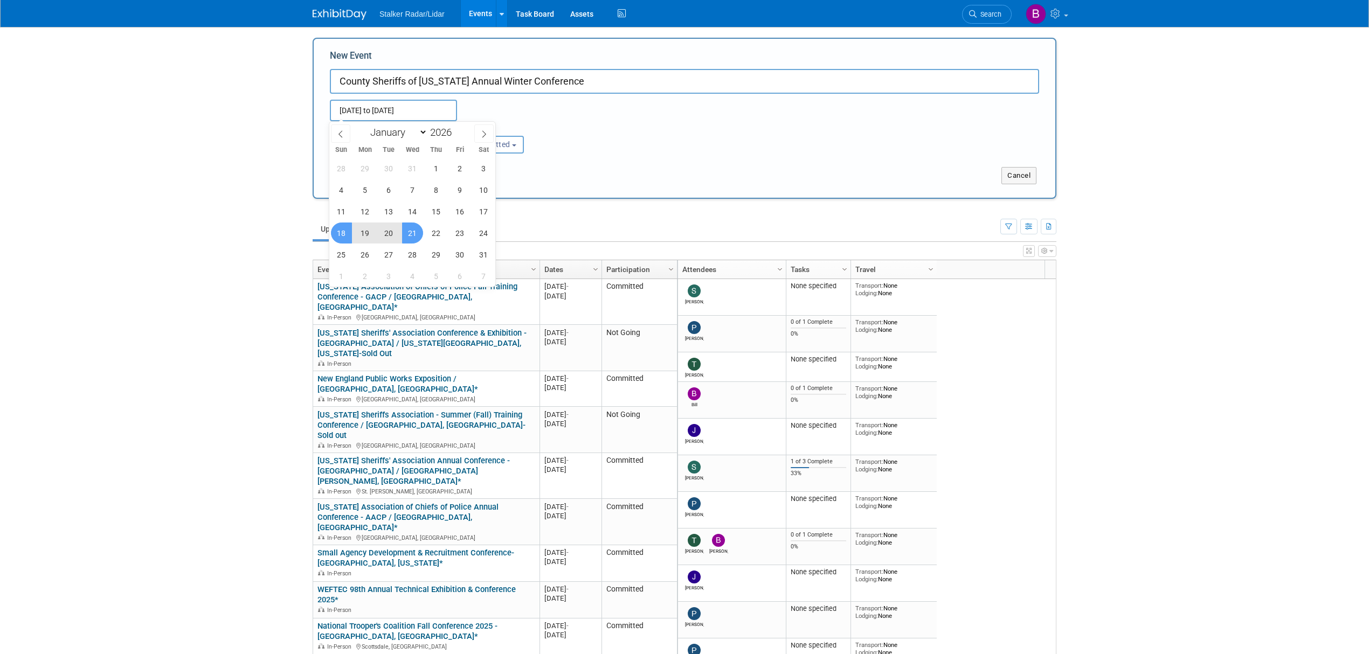
click at [410, 230] on span "21" at bounding box center [412, 233] width 21 height 21
type input "[DATE] to [DATE]"
click at [484, 149] on button "Committed" at bounding box center [487, 145] width 73 height 18
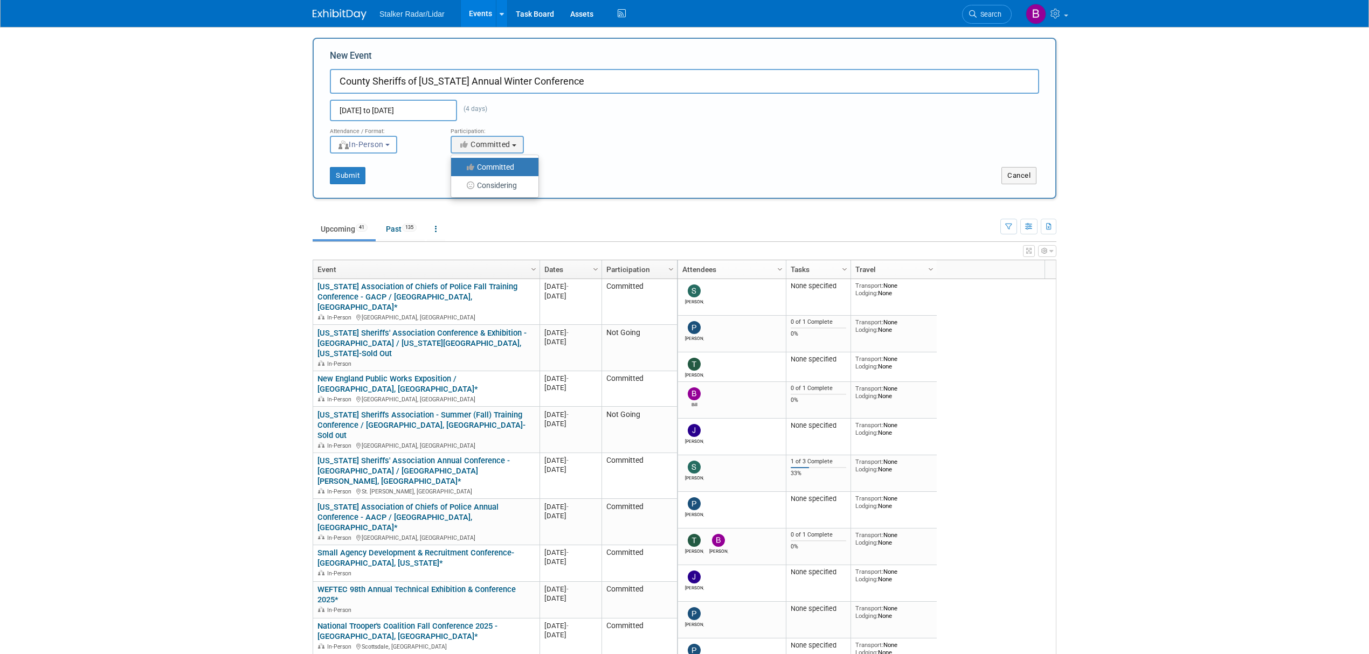
click at [486, 171] on label "Committed" at bounding box center [492, 167] width 71 height 14
click at [461, 171] on input "Committed" at bounding box center [457, 167] width 7 height 7
click at [347, 178] on button "Submit" at bounding box center [348, 175] width 36 height 17
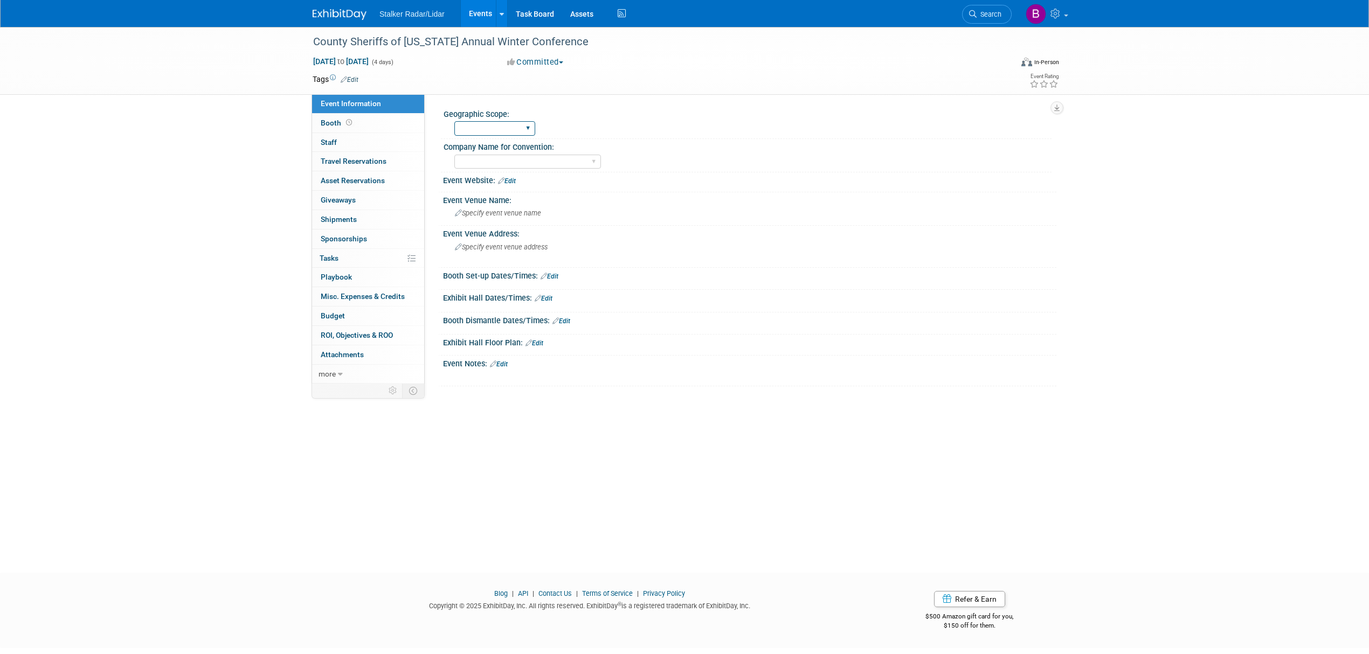
click at [495, 132] on select "Regional National International" at bounding box center [494, 128] width 81 height 15
select select "Regional"
click at [454, 121] on select "Regional National International" at bounding box center [494, 128] width 81 height 15
click at [511, 160] on select "Stalker Sensors Applied Concepts, Inc. | Stalker Radar Stalker Radar | Street D…" at bounding box center [527, 162] width 147 height 15
select select "Stalker Radar"
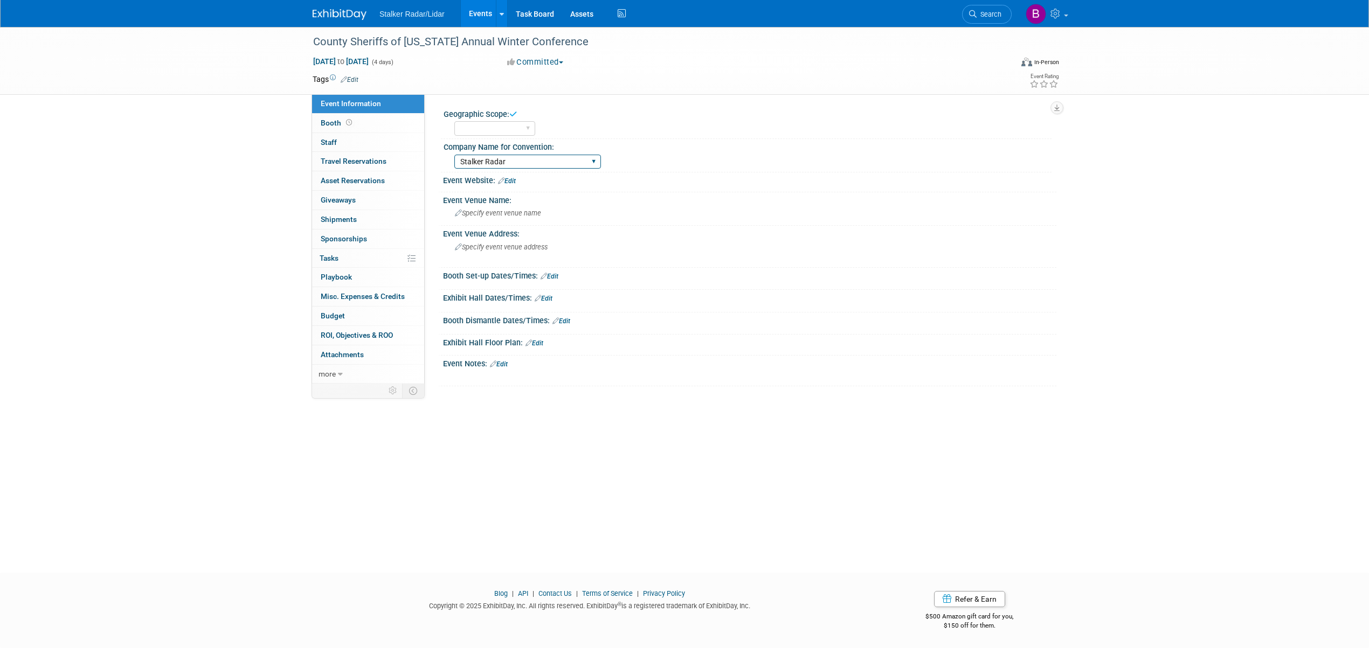
click at [454, 155] on select "Stalker Sensors Applied Concepts, Inc. | Stalker Radar Stalker Radar | Street D…" at bounding box center [527, 162] width 147 height 15
click at [511, 213] on span "Specify event venue name" at bounding box center [498, 213] width 86 height 8
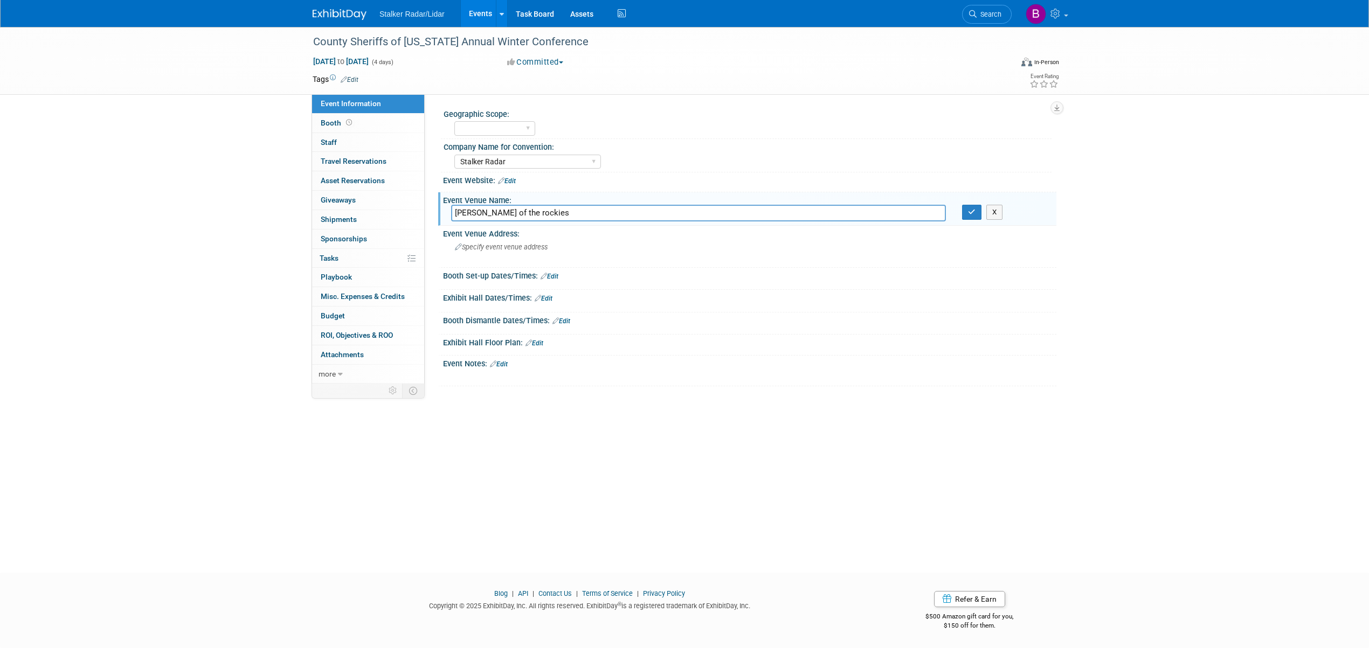
click at [509, 215] on input "[PERSON_NAME] of the rockies" at bounding box center [698, 213] width 495 height 17
click at [509, 213] on input "[PERSON_NAME] of the rockies" at bounding box center [698, 213] width 495 height 17
type input "[PERSON_NAME] of the Rockies"
click at [689, 301] on div "Exhibit Hall Dates/Times: Edit" at bounding box center [749, 297] width 613 height 14
click at [969, 217] on button "button" at bounding box center [971, 212] width 19 height 15
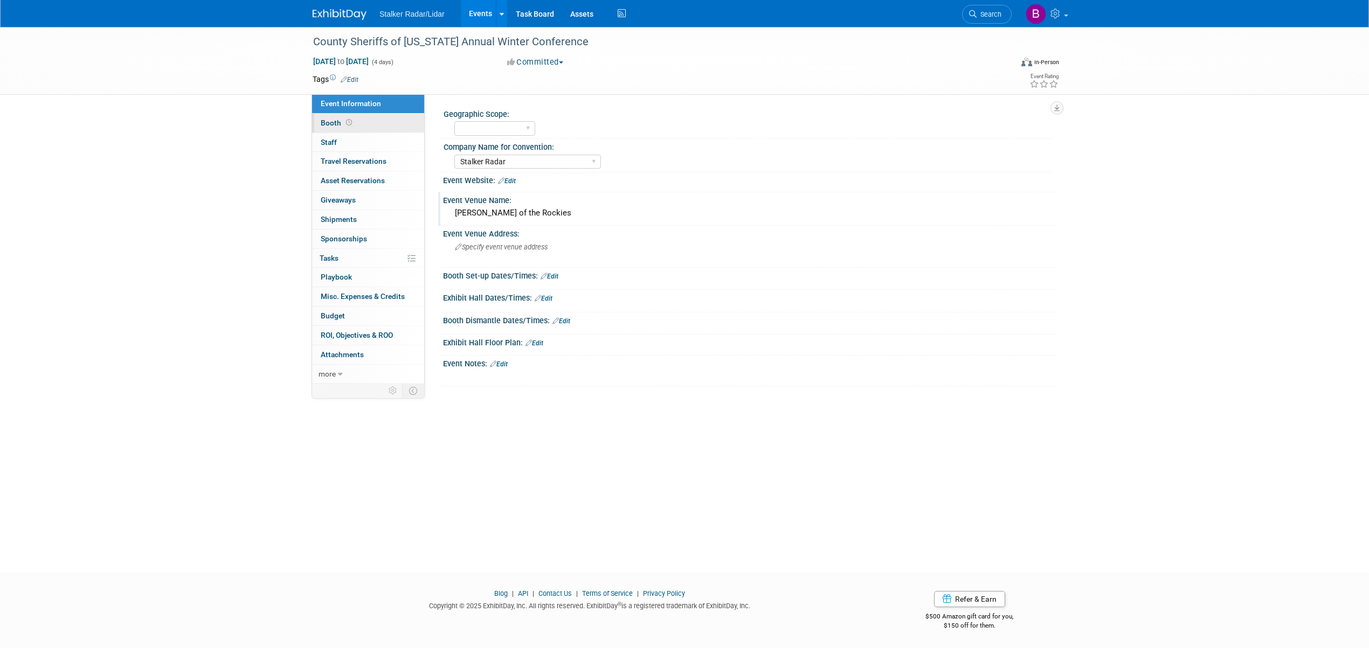
click at [342, 127] on span "Booth" at bounding box center [337, 123] width 33 height 9
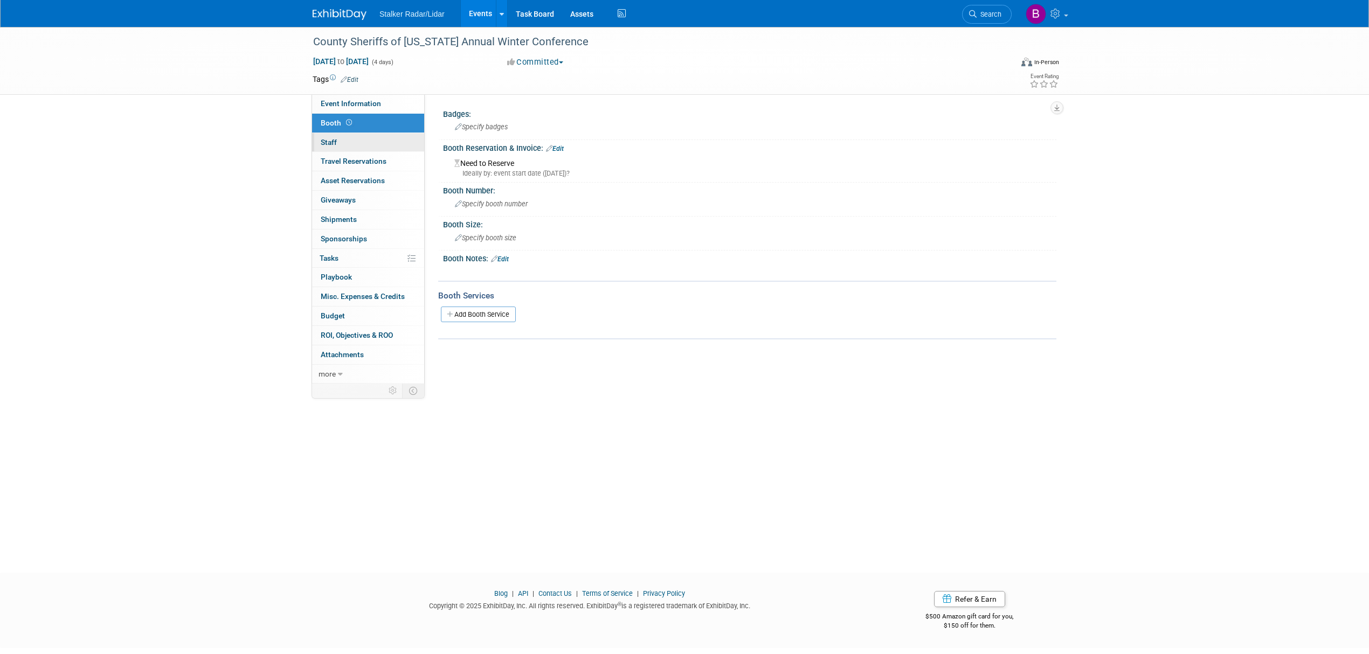
click at [344, 138] on link "0 Staff 0" at bounding box center [368, 142] width 112 height 19
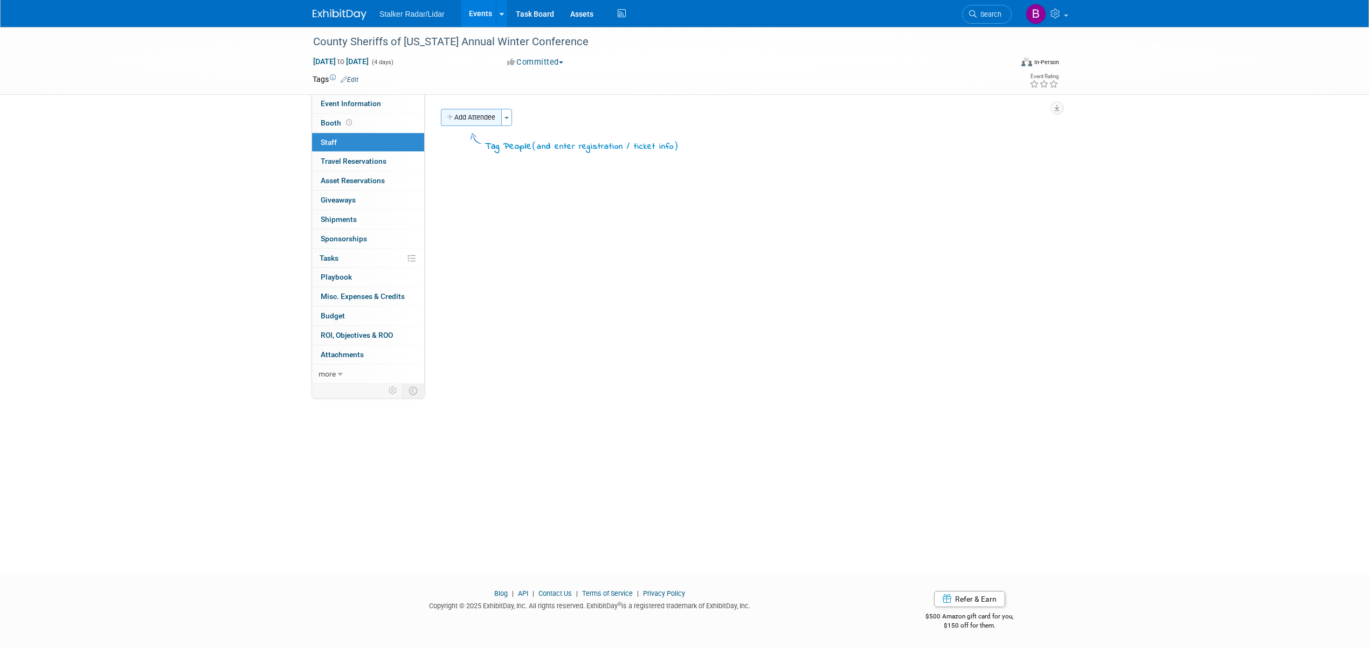
click at [497, 128] on div "Add Attendee Toggle Dropdown Quick -Tag Attendees Apply X (me) select all cancel" at bounding box center [745, 131] width 624 height 45
click at [488, 117] on button "Add Attendee" at bounding box center [471, 117] width 61 height 17
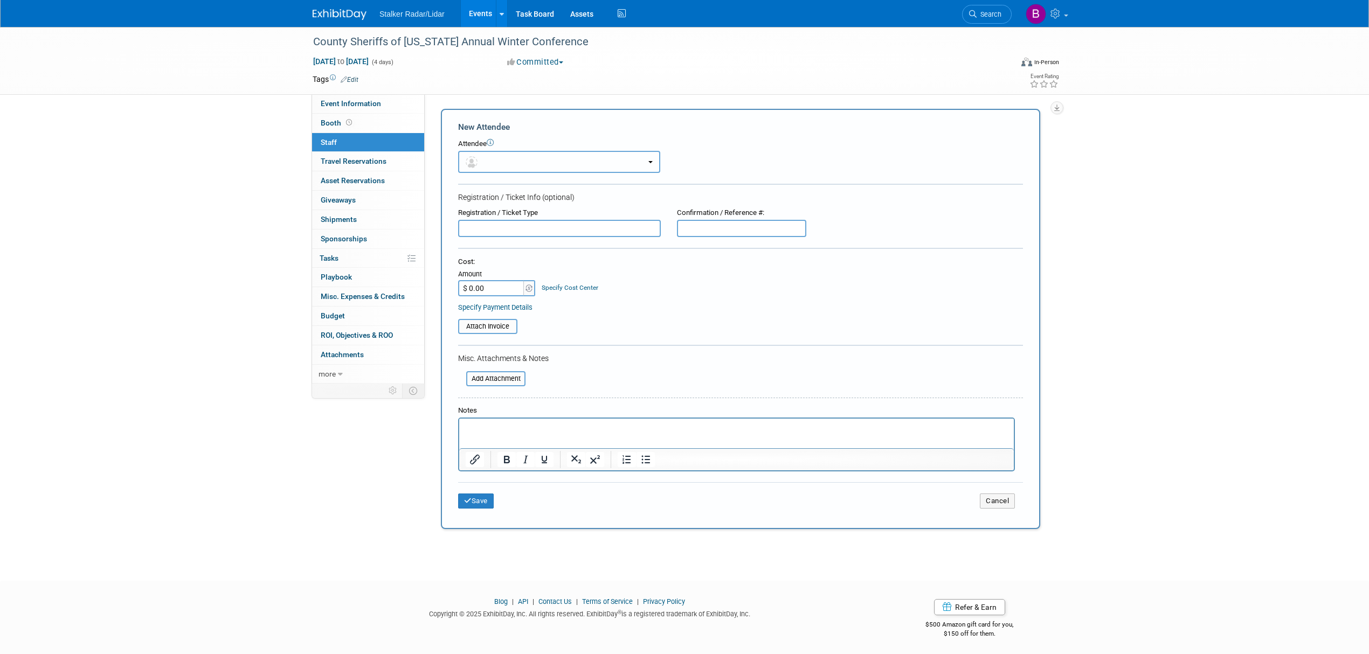
click at [479, 160] on span "button" at bounding box center [474, 161] width 16 height 9
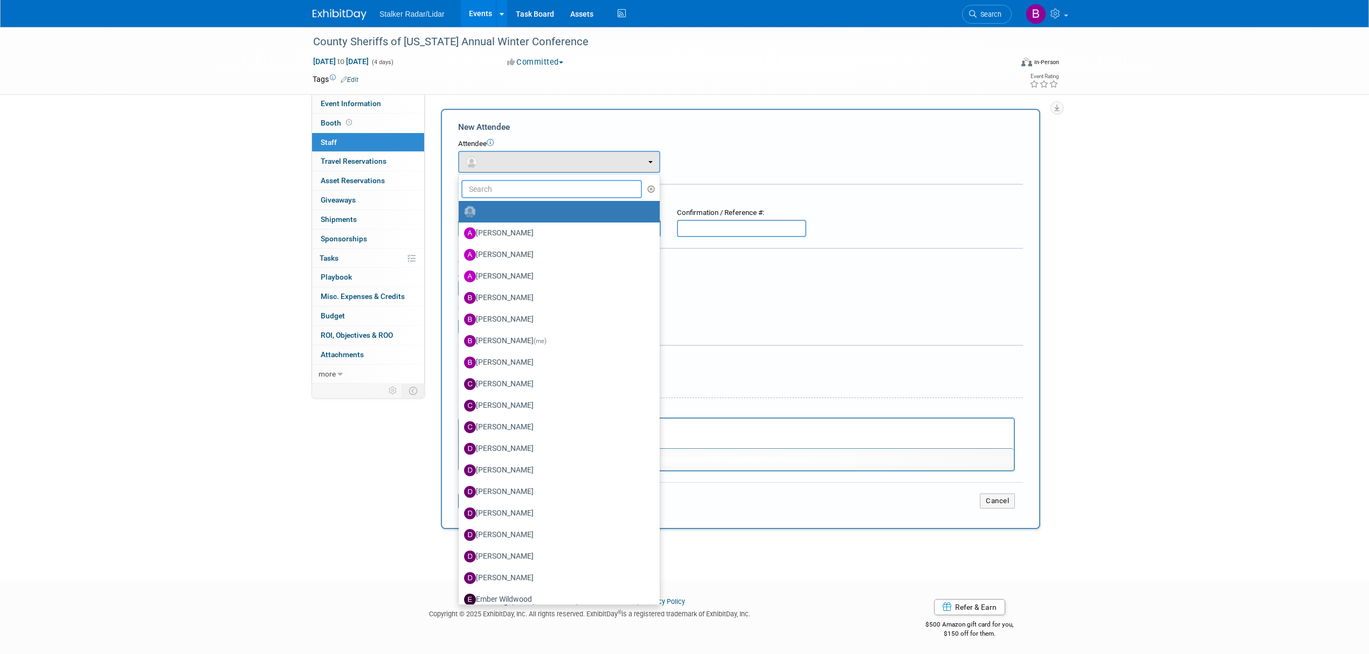
click at [477, 188] on input "text" at bounding box center [551, 189] width 181 height 18
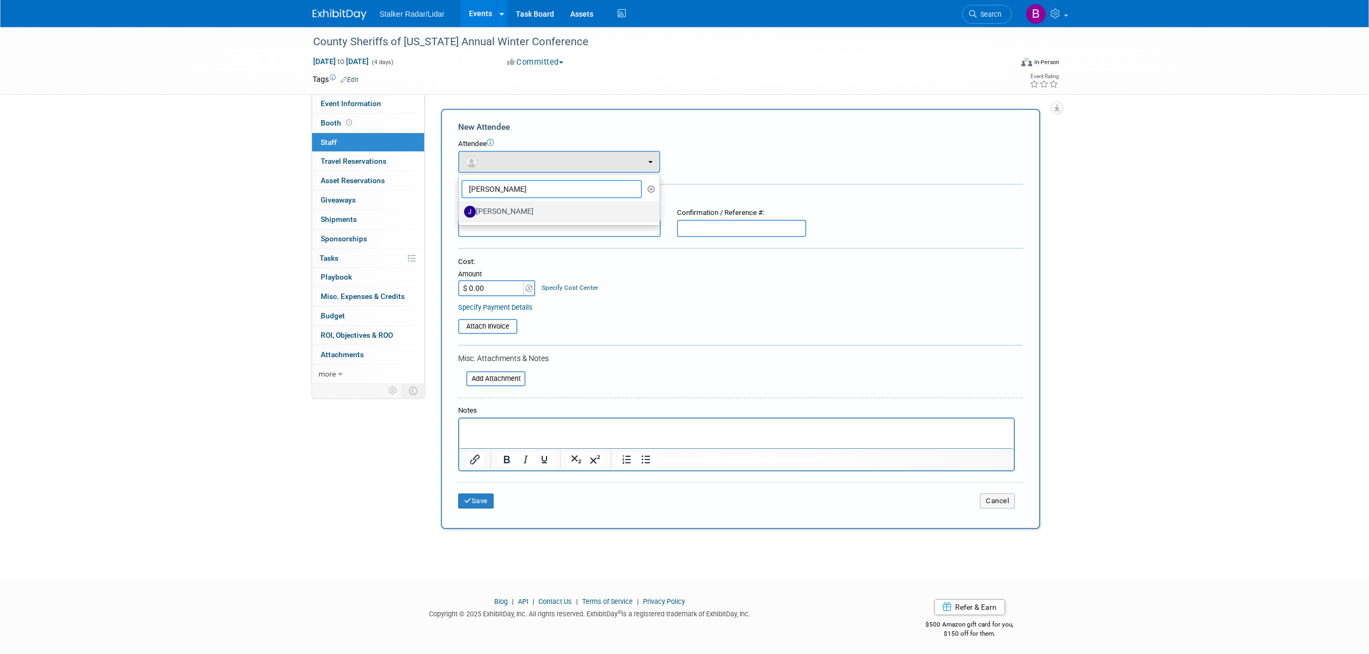
type input "[PERSON_NAME]"
click at [537, 210] on label "[PERSON_NAME]" at bounding box center [556, 211] width 185 height 17
click at [460, 210] on input "[PERSON_NAME]" at bounding box center [456, 210] width 7 height 7
select select "58710368-b1ed-4f69-9e81-a4d6486048fe"
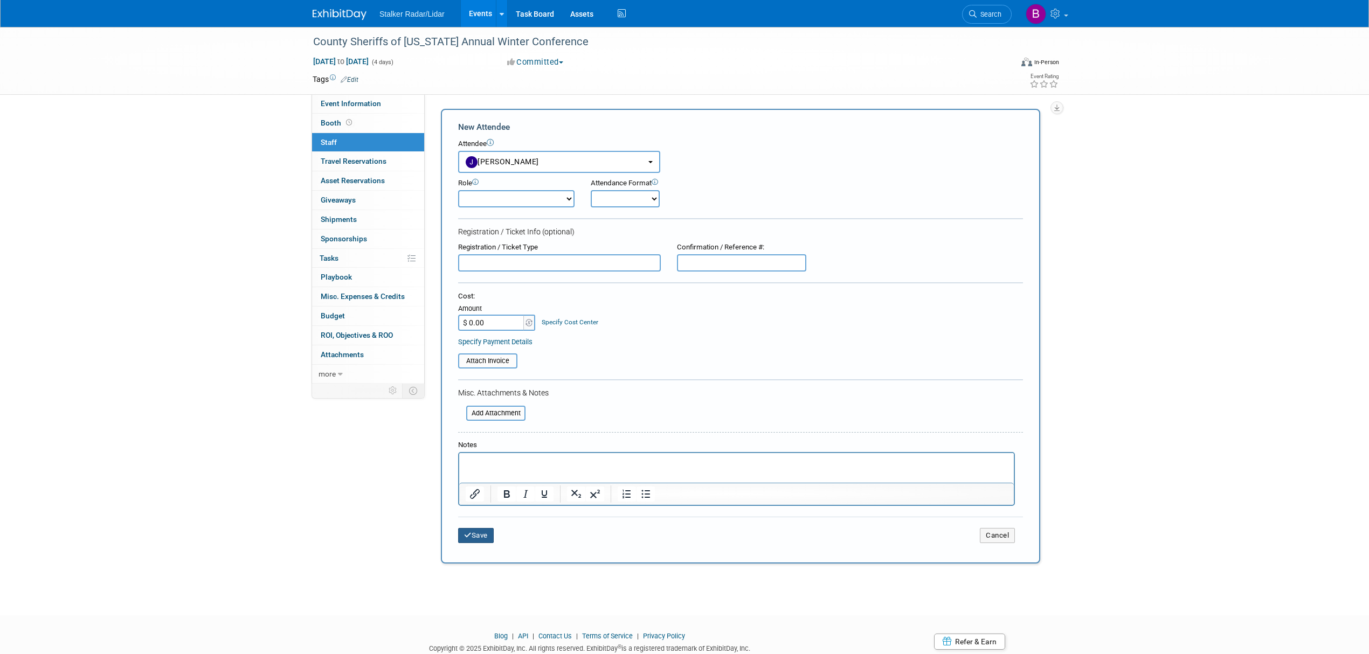
click at [483, 533] on button "Save" at bounding box center [476, 535] width 36 height 15
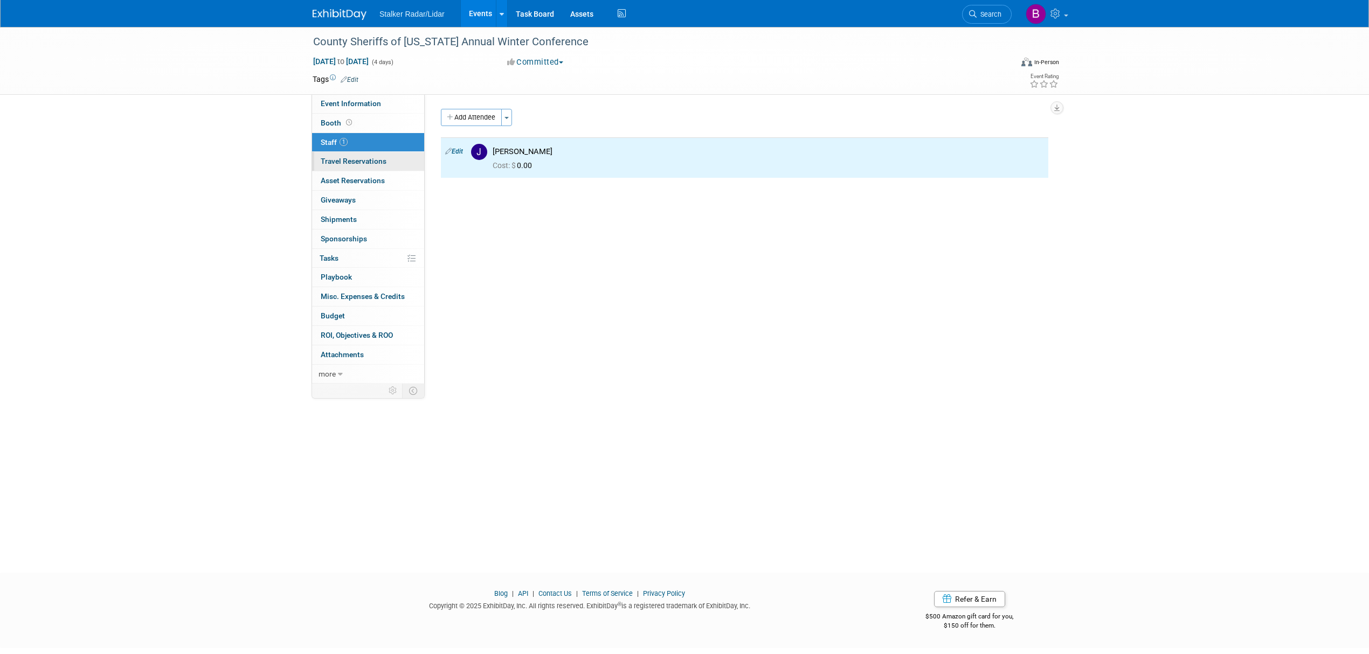
click at [337, 164] on span "Travel Reservations 0" at bounding box center [354, 161] width 66 height 9
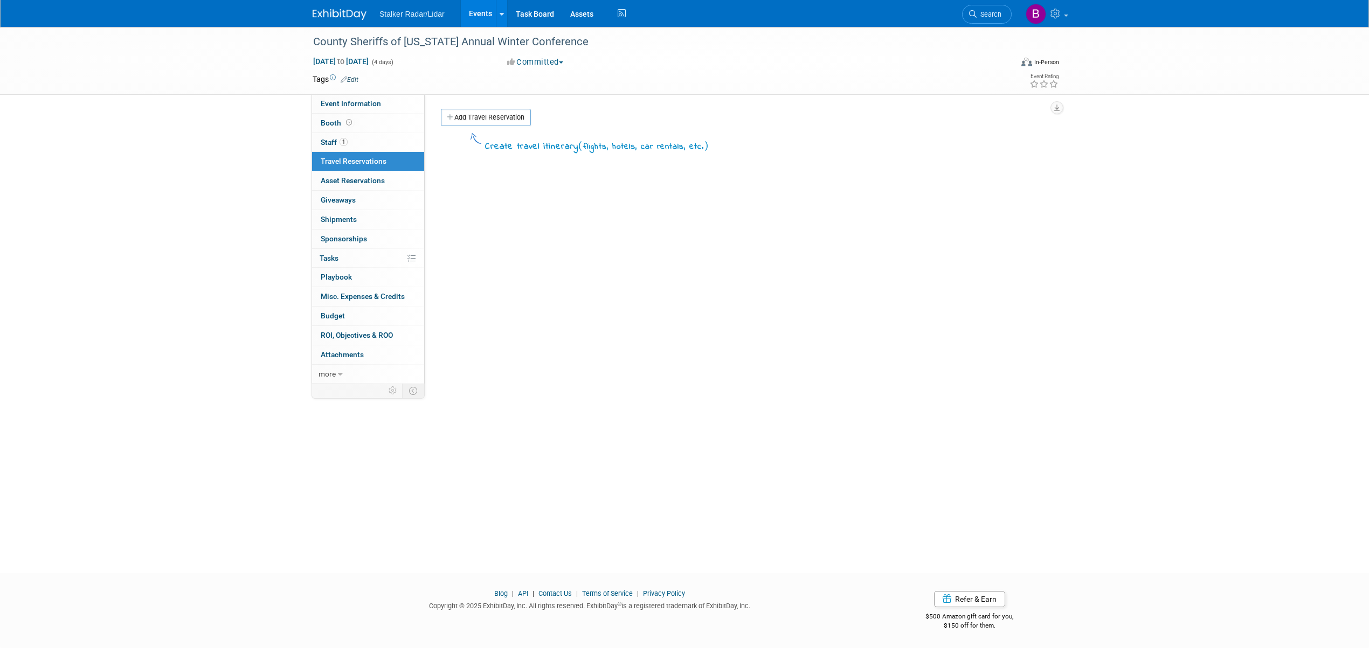
click at [473, 18] on link "Events" at bounding box center [480, 13] width 39 height 27
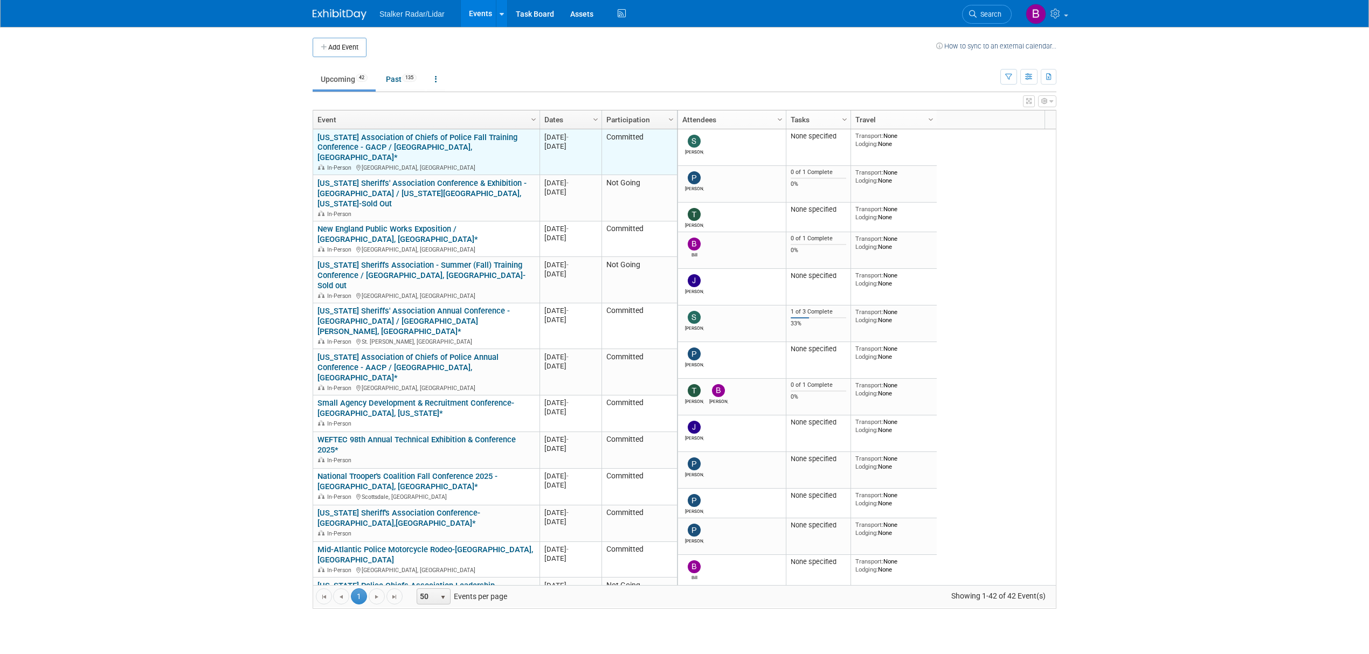
click at [451, 143] on link "[US_STATE] Association of Chiefs of Police Fall Training Conference - GACP / [G…" at bounding box center [417, 148] width 200 height 30
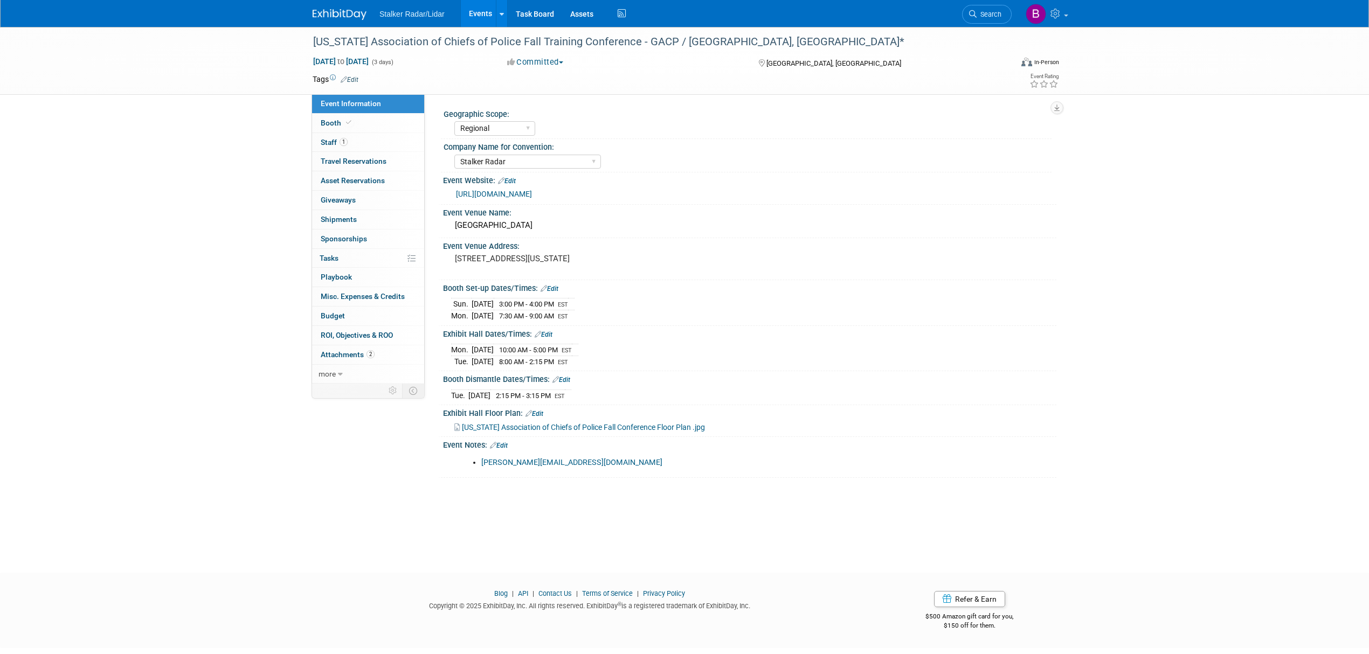
select select "Regional"
select select "Stalker Radar"
click at [317, 39] on div "[US_STATE] Association of Chiefs of Police Fall Training Conference - GACP / [G…" at bounding box center [652, 41] width 686 height 19
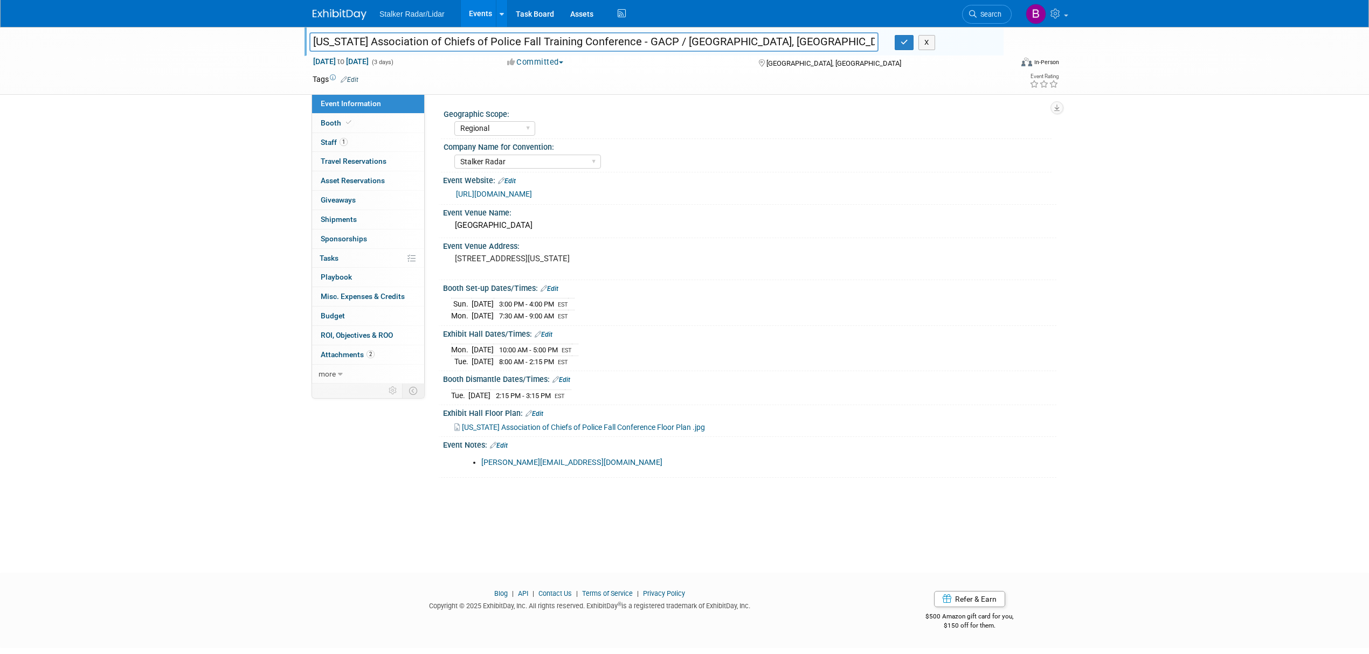
drag, startPoint x: 619, startPoint y: 40, endPoint x: 303, endPoint y: 34, distance: 316.4
click at [303, 34] on div "[US_STATE] Association of Chiefs of Police Fall Training Conference - GACP / [G…" at bounding box center [684, 61] width 1369 height 68
drag, startPoint x: 903, startPoint y: 46, endPoint x: 890, endPoint y: 52, distance: 14.5
click at [904, 46] on button "button" at bounding box center [904, 42] width 19 height 15
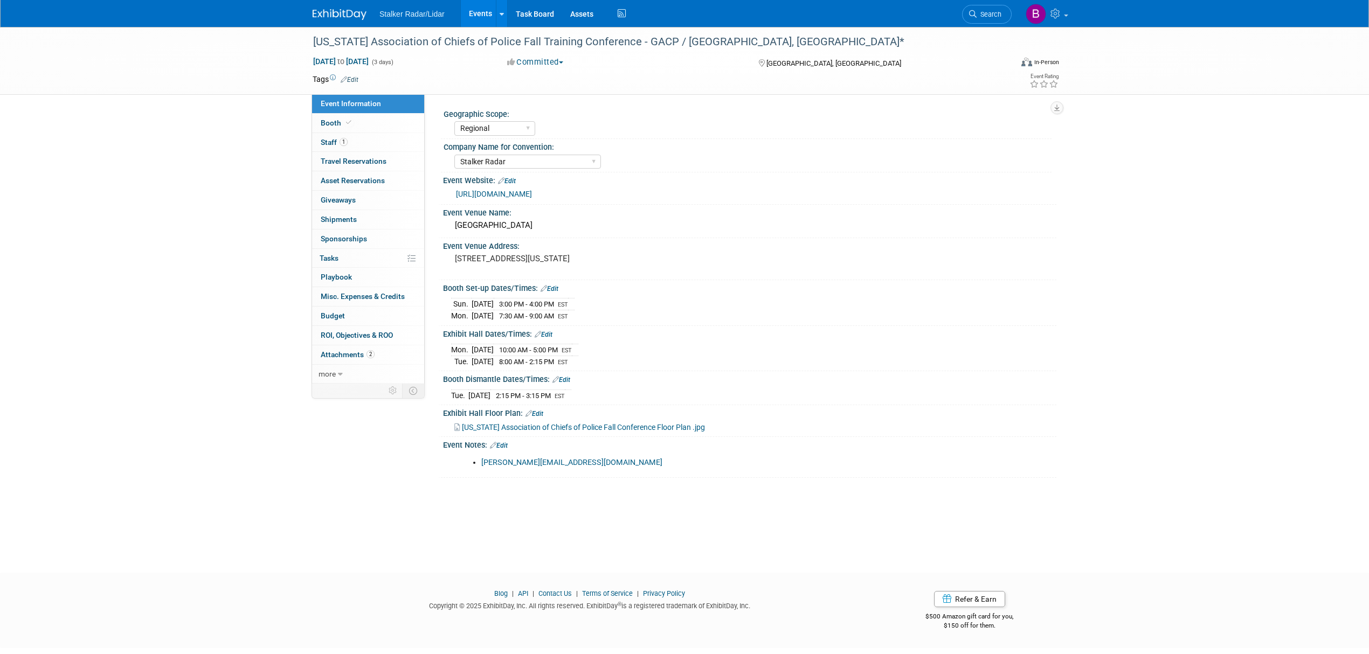
click at [486, 16] on link "Events" at bounding box center [480, 13] width 39 height 27
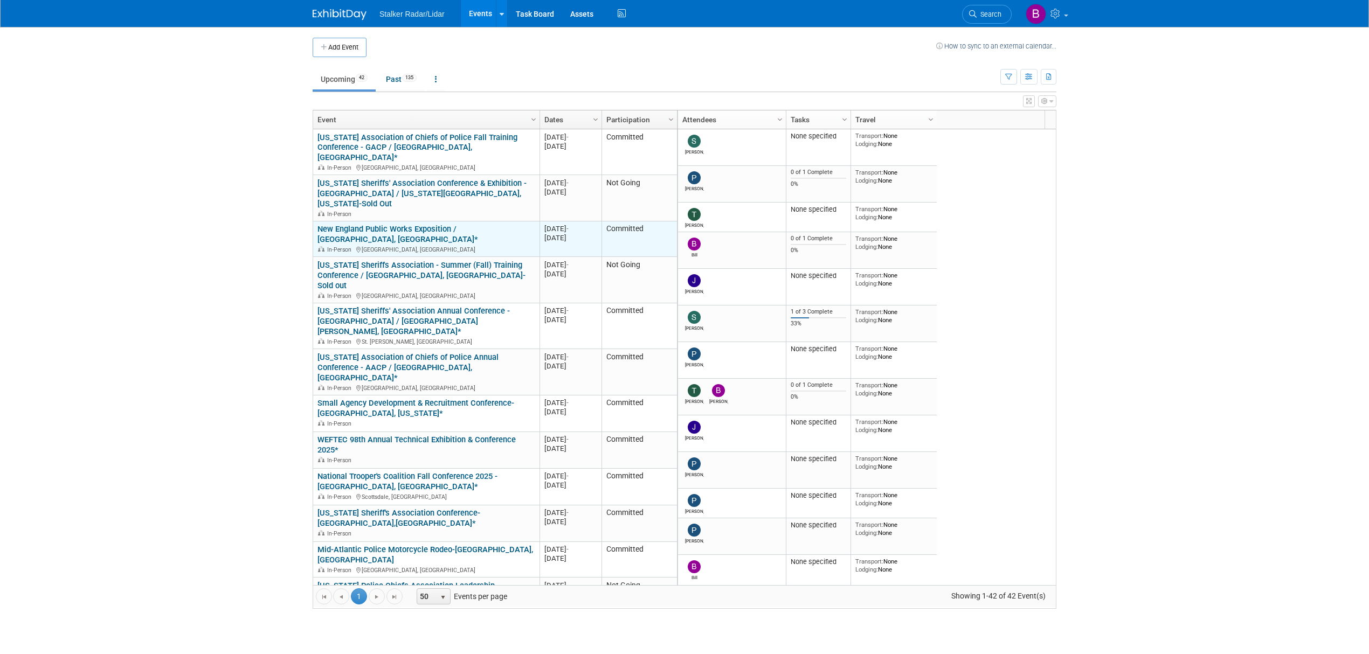
click at [453, 224] on link "New England Public Works Exposition / [GEOGRAPHIC_DATA], [GEOGRAPHIC_DATA]*" at bounding box center [397, 234] width 161 height 20
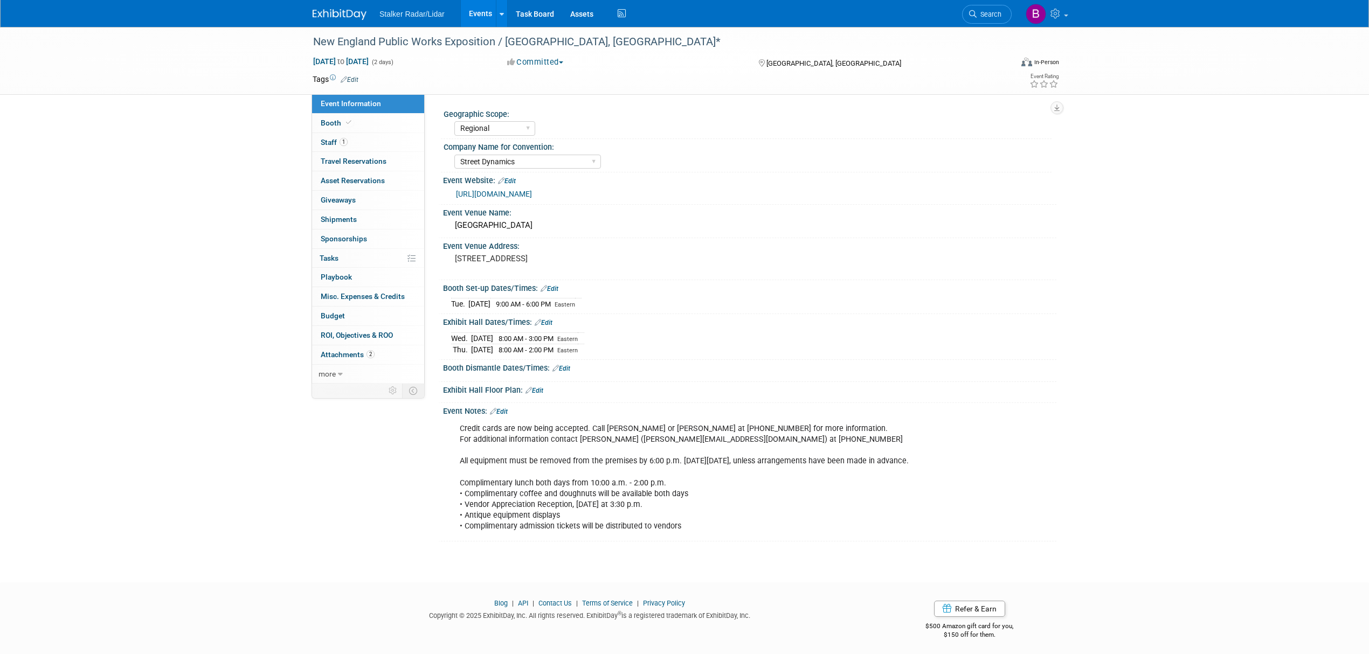
select select "Regional"
select select "Street Dynamics"
drag, startPoint x: 494, startPoint y: 41, endPoint x: 292, endPoint y: 35, distance: 202.2
click at [292, 35] on div "New England Public Works Exposition / Marlborough, MA* Sep 17, 2025 to Sep 18, …" at bounding box center [684, 61] width 1369 height 68
copy div "New England Public Works Exposition"
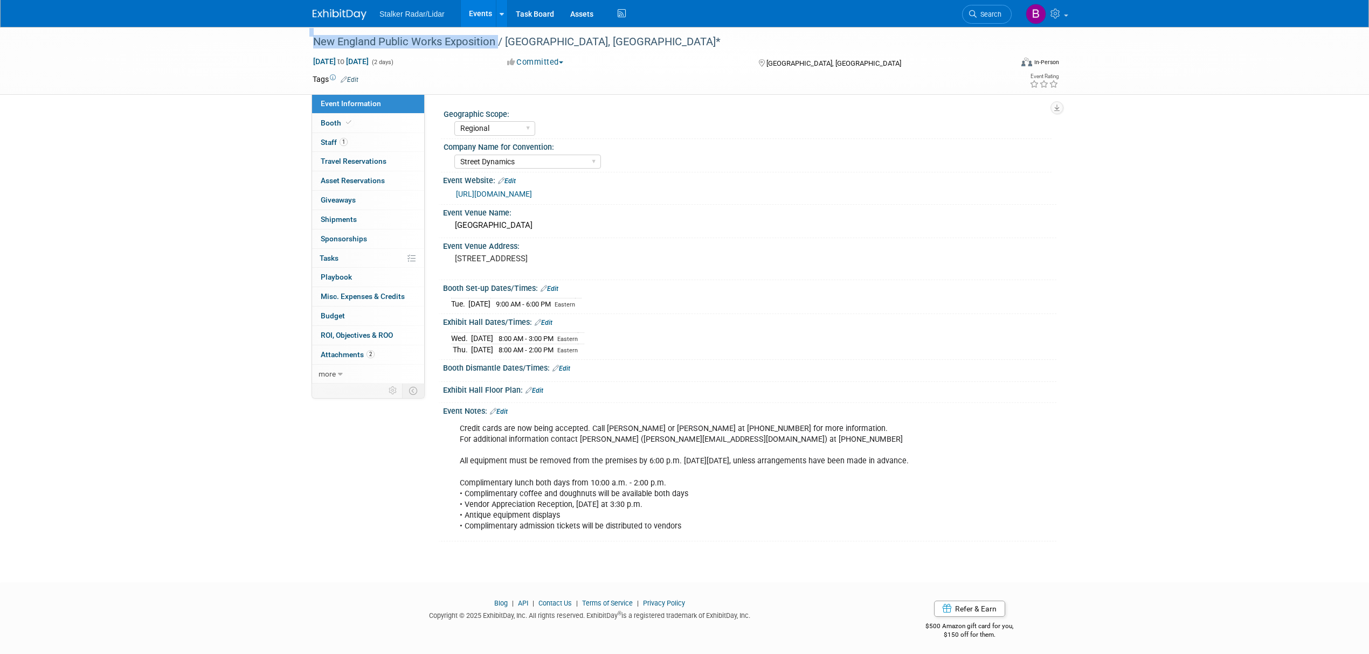
click at [473, 12] on link "Events" at bounding box center [480, 13] width 39 height 27
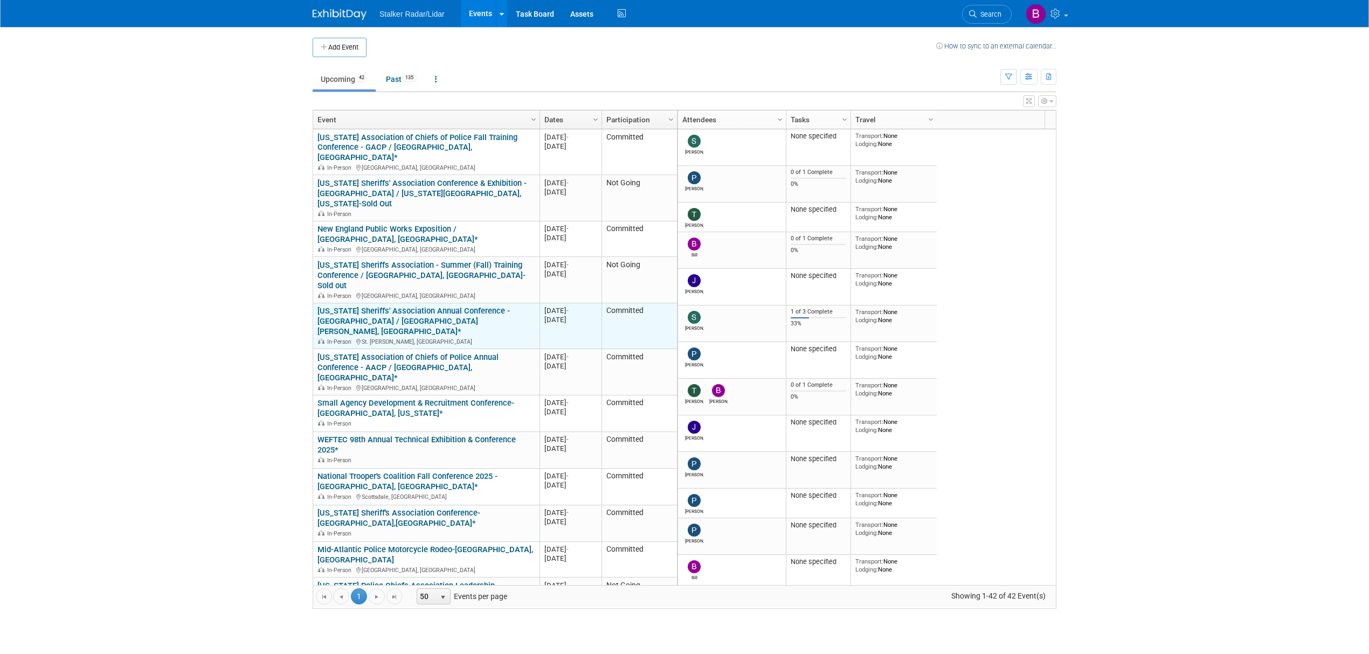
click at [371, 306] on link "[US_STATE] Sheriffs' Association Annual Conference - [GEOGRAPHIC_DATA] / [GEOGR…" at bounding box center [413, 321] width 192 height 30
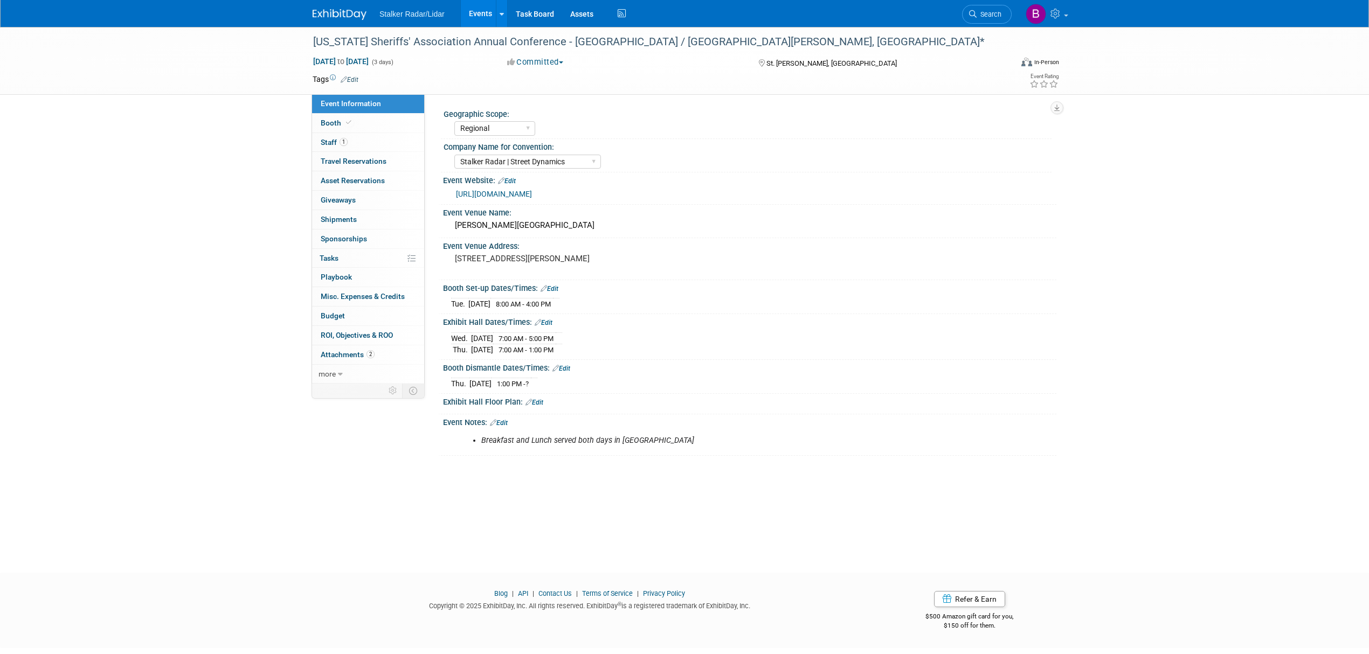
select select "Regional"
select select "Stalker Radar | Street Dynamics"
click at [507, 43] on div "[US_STATE] Sheriffs' Association Annual Conference - [GEOGRAPHIC_DATA] / [GEOGR…" at bounding box center [652, 41] width 686 height 19
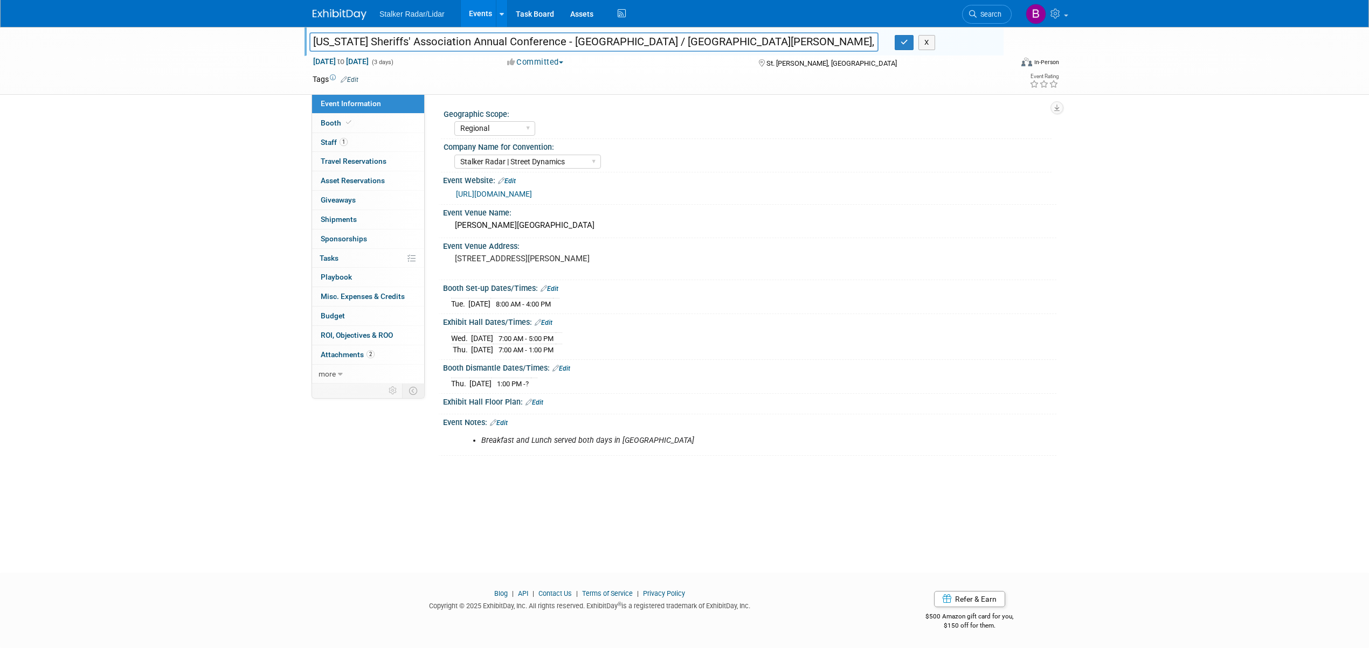
drag, startPoint x: 530, startPoint y: 40, endPoint x: 278, endPoint y: 40, distance: 252.2
click at [278, 40] on div "Utah Sheriffs' Association Annual Conference - USA / St. George, UT* Utah Sheri…" at bounding box center [684, 61] width 1369 height 68
click at [910, 39] on button "button" at bounding box center [904, 42] width 19 height 15
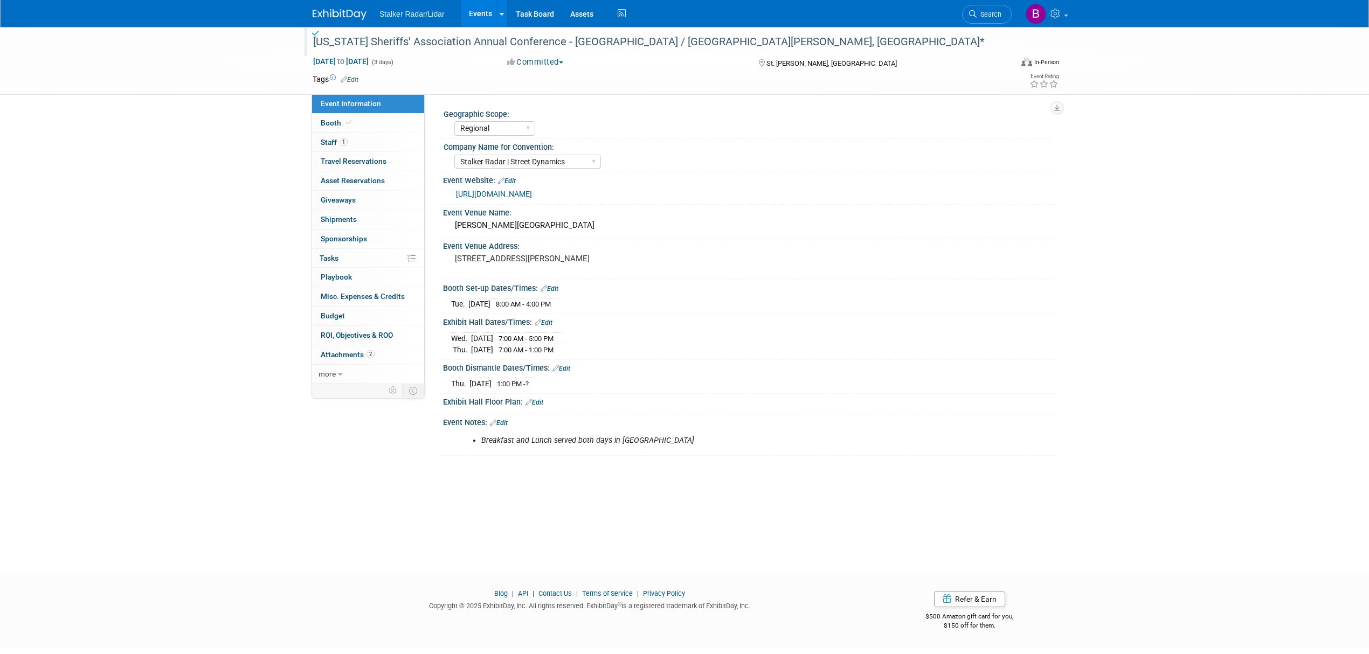
click at [482, 13] on link "Events" at bounding box center [480, 13] width 39 height 27
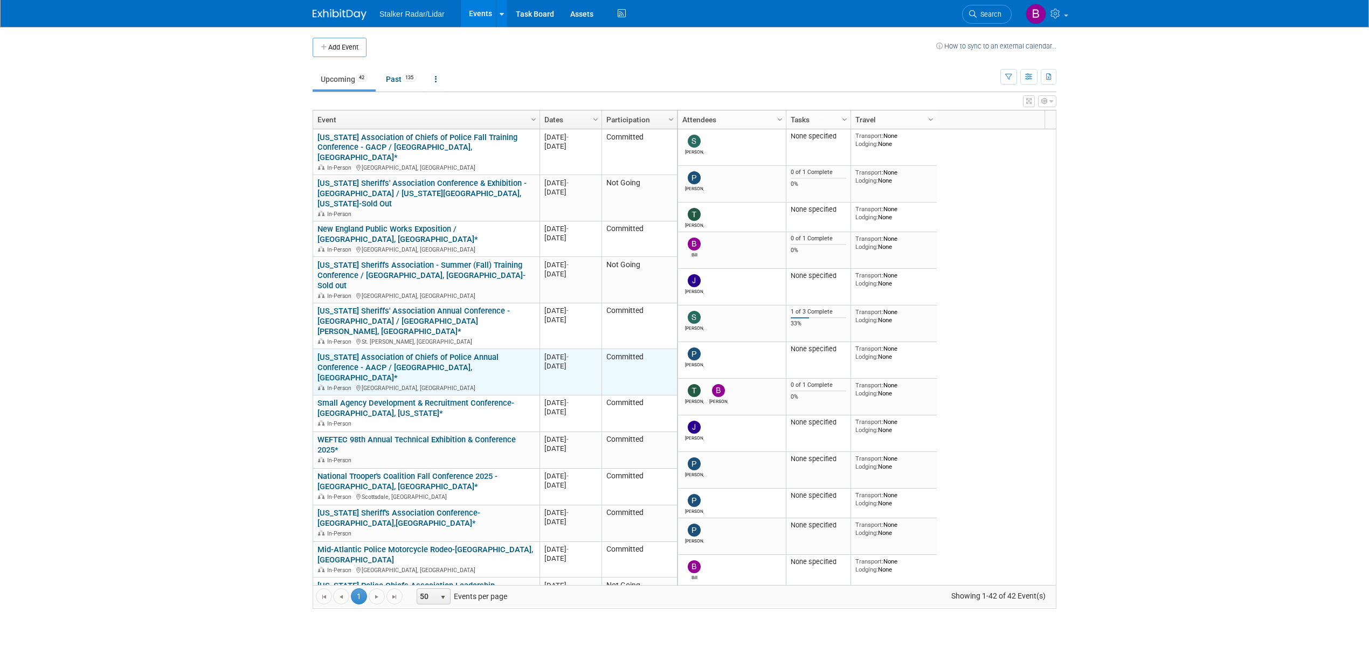
click at [436, 352] on link "[US_STATE] Association of Chiefs of Police Annual Conference - AACP / [GEOGRAPH…" at bounding box center [407, 367] width 181 height 30
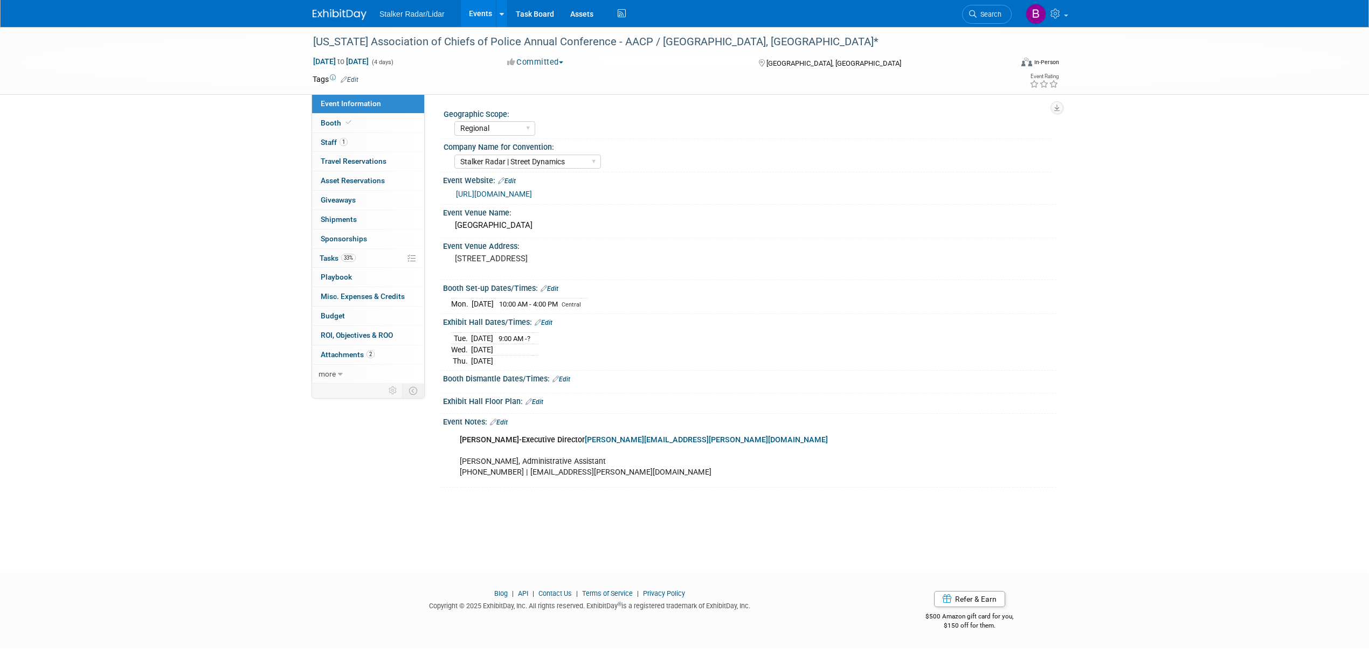
select select "Regional"
select select "Stalker Radar | Street Dynamics"
click at [573, 47] on div "[US_STATE] Association of Chiefs of Police Annual Conference - AACP / [GEOGRAPH…" at bounding box center [652, 41] width 686 height 19
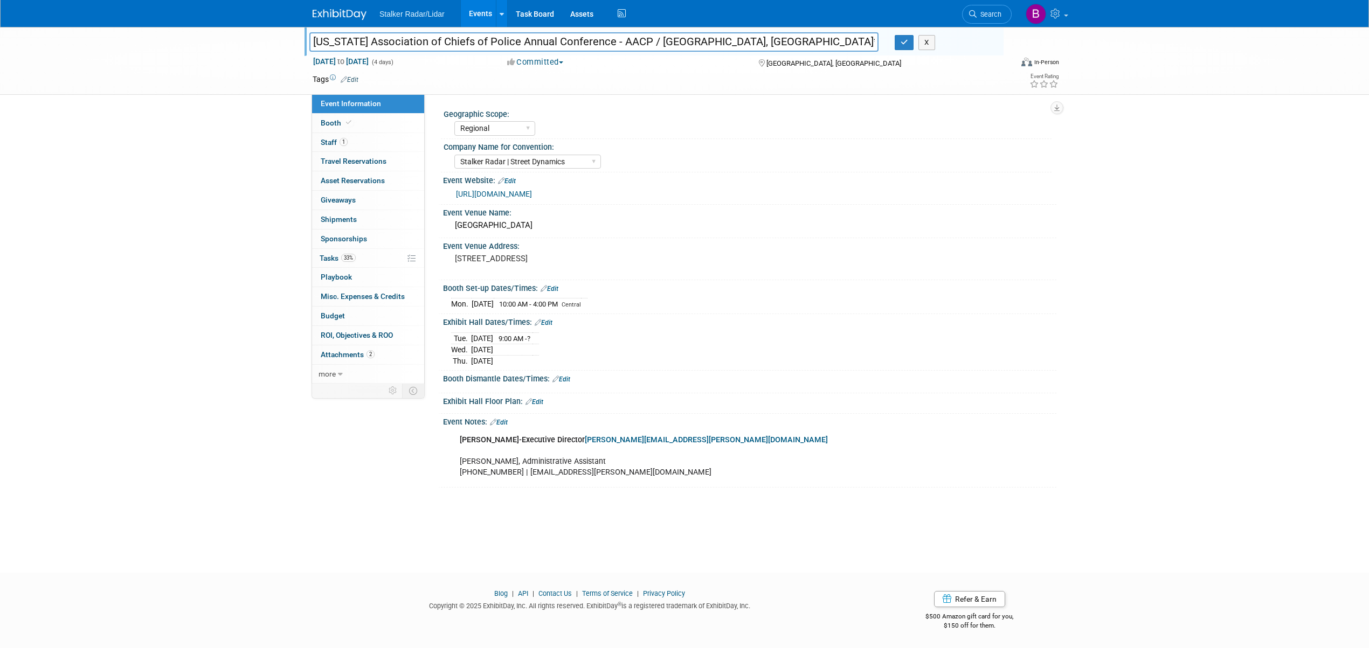
drag, startPoint x: 604, startPoint y: 40, endPoint x: 289, endPoint y: 39, distance: 314.8
click at [289, 39] on div "Arkansas Association of Chiefs of Police Annual Conference - AACP / Hot Springs…" at bounding box center [684, 61] width 1369 height 68
click at [901, 43] on icon "button" at bounding box center [905, 42] width 8 height 7
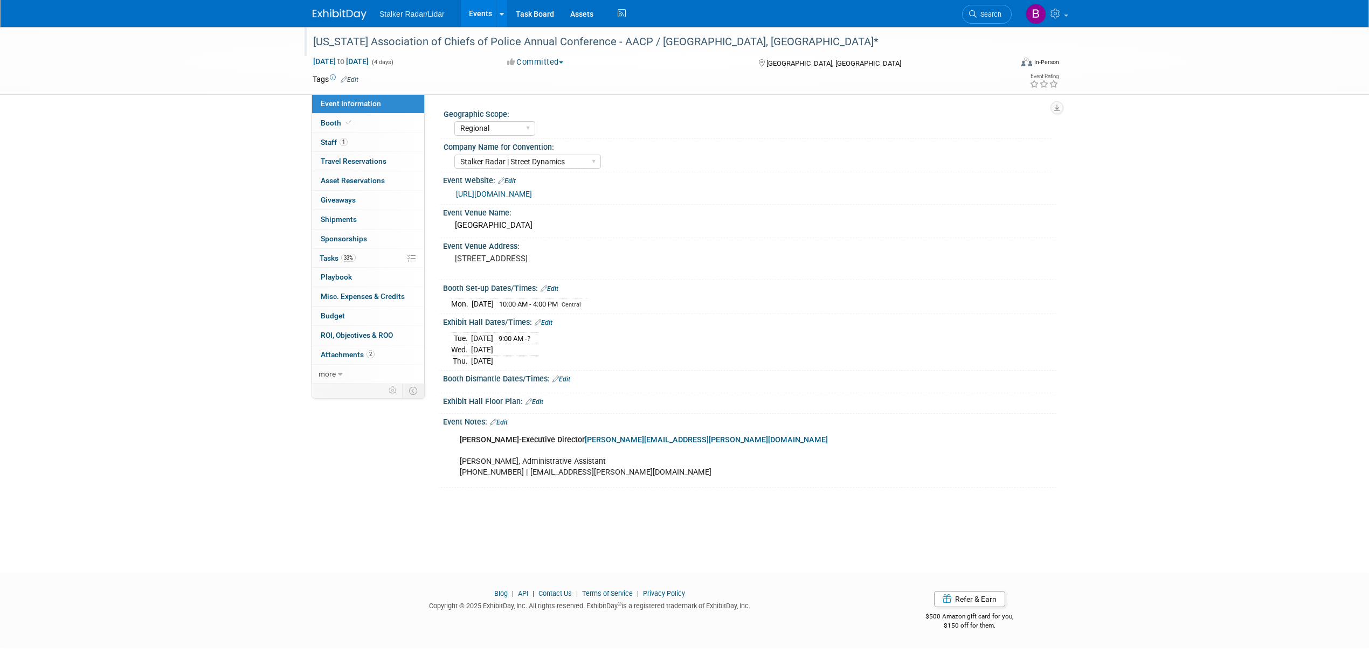
click at [475, 11] on link "Events" at bounding box center [480, 13] width 39 height 27
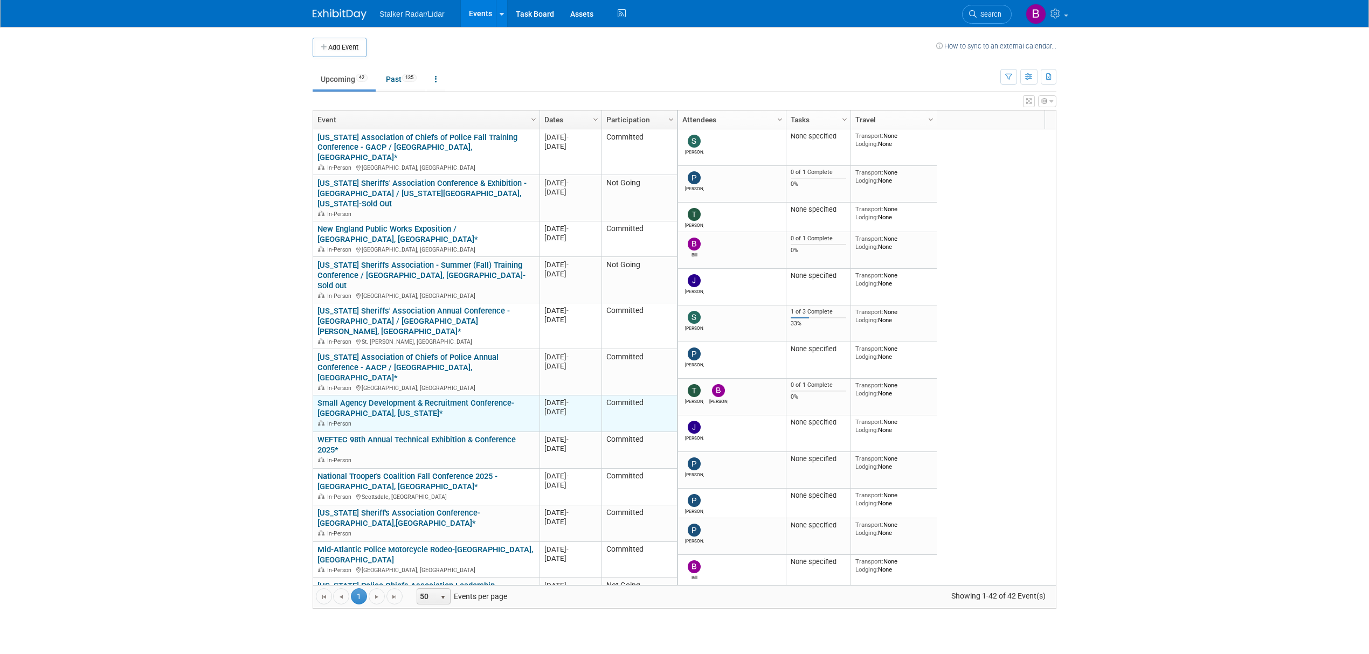
click at [497, 398] on link "Small Agency Development & Recruitment Conference- [GEOGRAPHIC_DATA], [US_STATE…" at bounding box center [415, 408] width 197 height 20
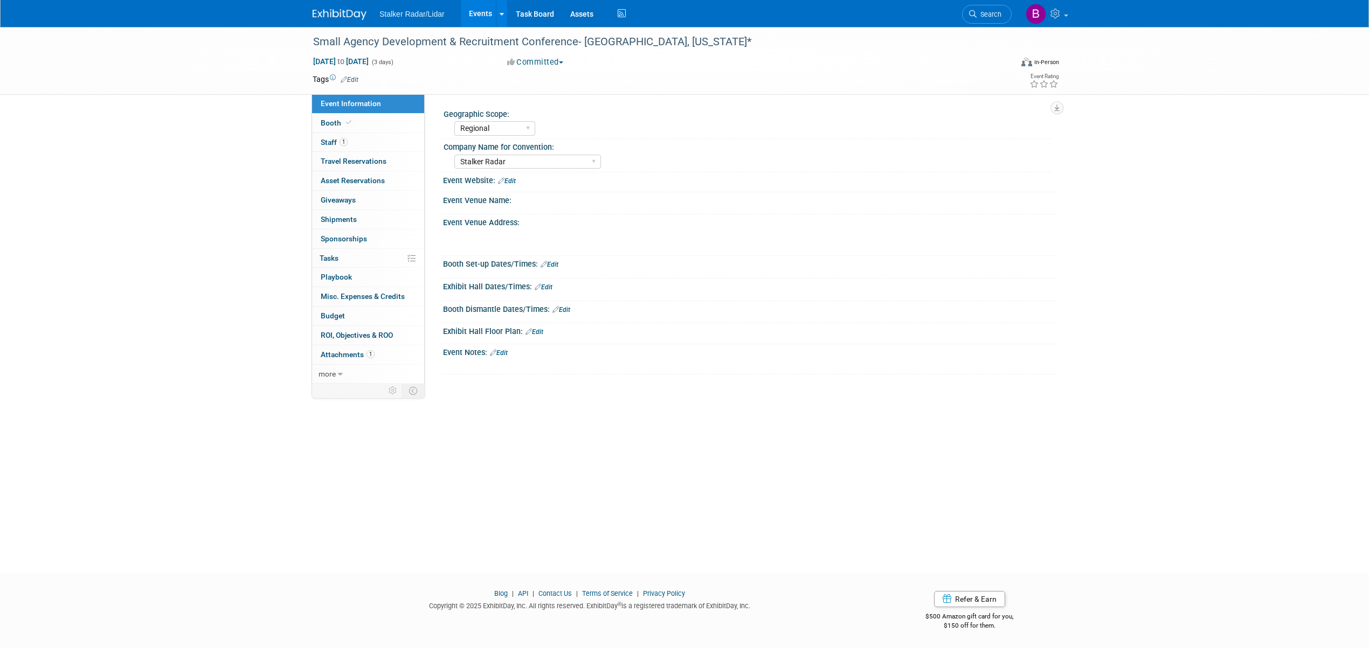
select select "Regional"
select select "Stalker Radar"
drag, startPoint x: 573, startPoint y: 41, endPoint x: 292, endPoint y: 39, distance: 281.9
click at [292, 39] on div "Small Agency Development & Recruitment Conference- Ankeny, Iowa* Sep 22, 2025 t…" at bounding box center [684, 61] width 1369 height 68
copy div "Small Agency Development & Recruitment Conference"
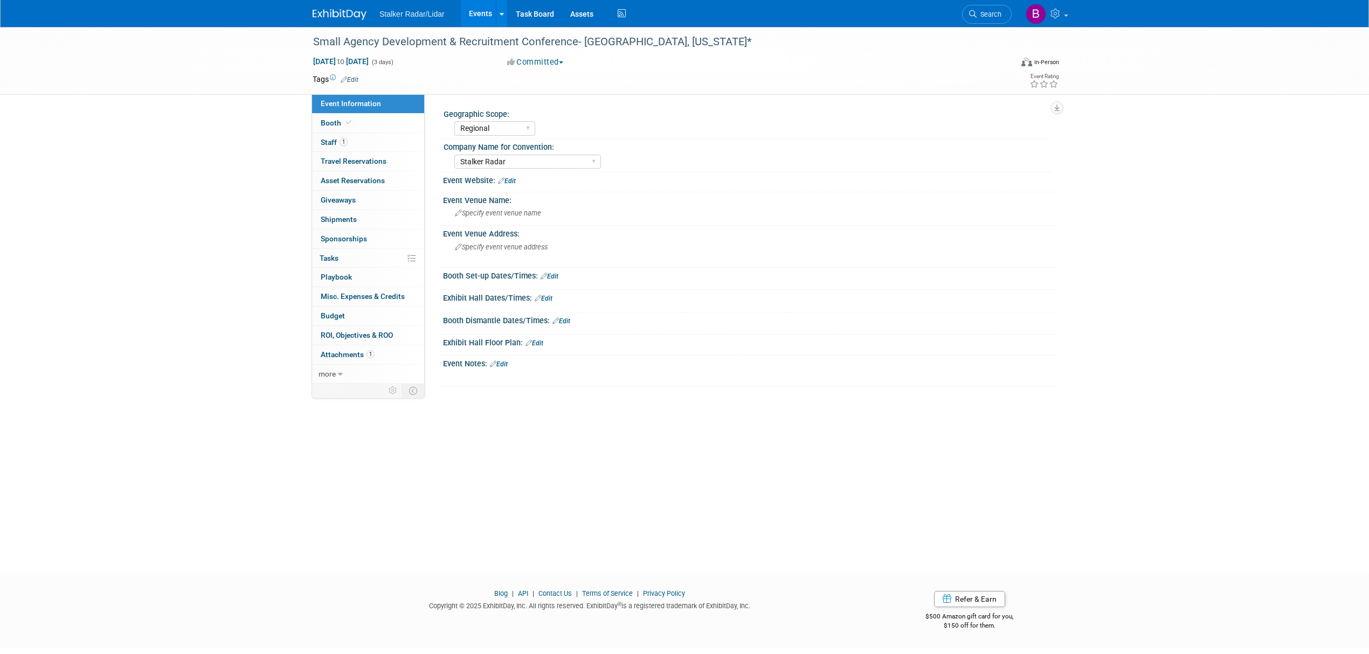
click at [474, 12] on link "Events" at bounding box center [480, 13] width 39 height 27
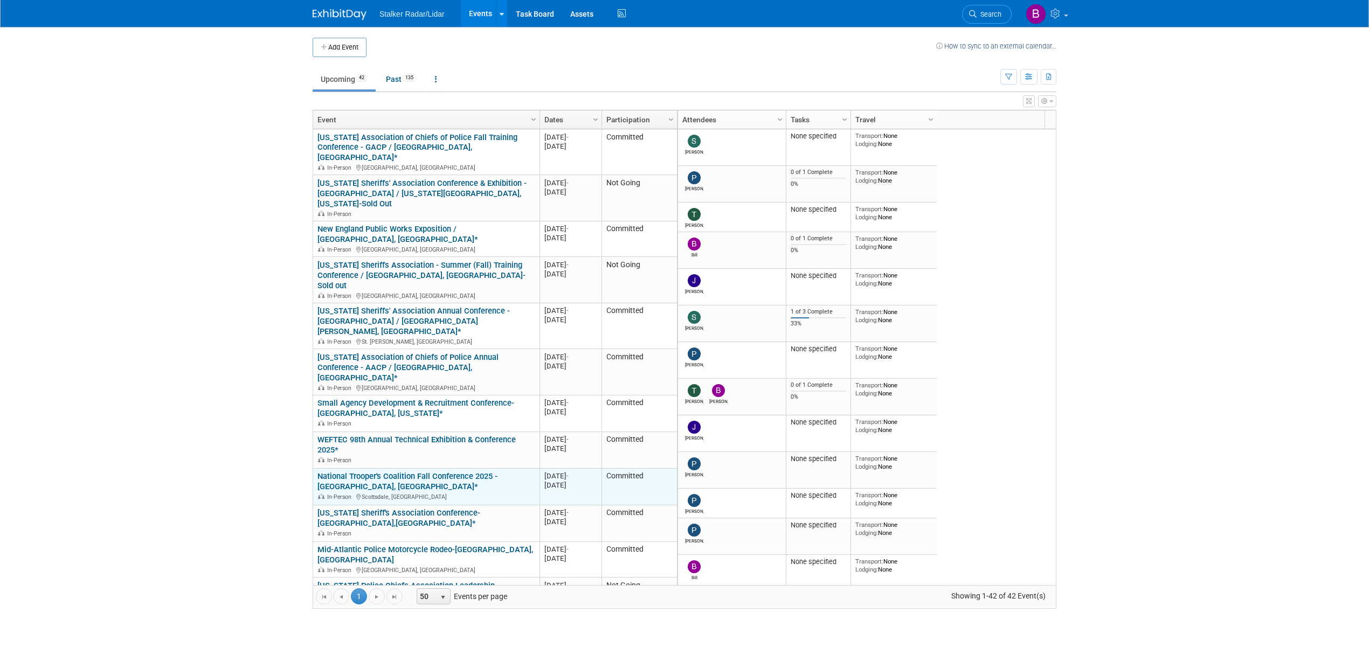
click at [363, 472] on link "National Trooper's Coalition Fall Conference 2025 - [GEOGRAPHIC_DATA], [GEOGRAP…" at bounding box center [407, 482] width 180 height 20
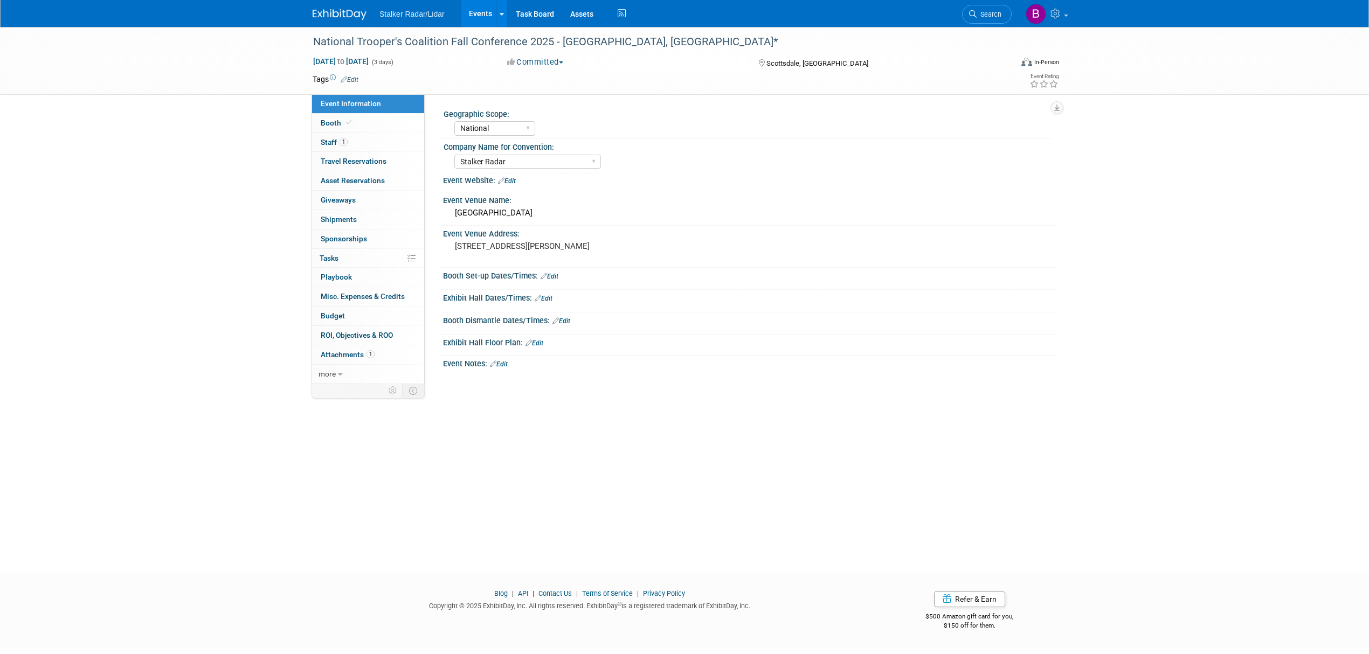
select select "National"
select select "Stalker Radar"
click at [518, 42] on div "National Trooper's Coalition Fall Conference 2025 - [GEOGRAPHIC_DATA], [GEOGRAP…" at bounding box center [652, 41] width 686 height 19
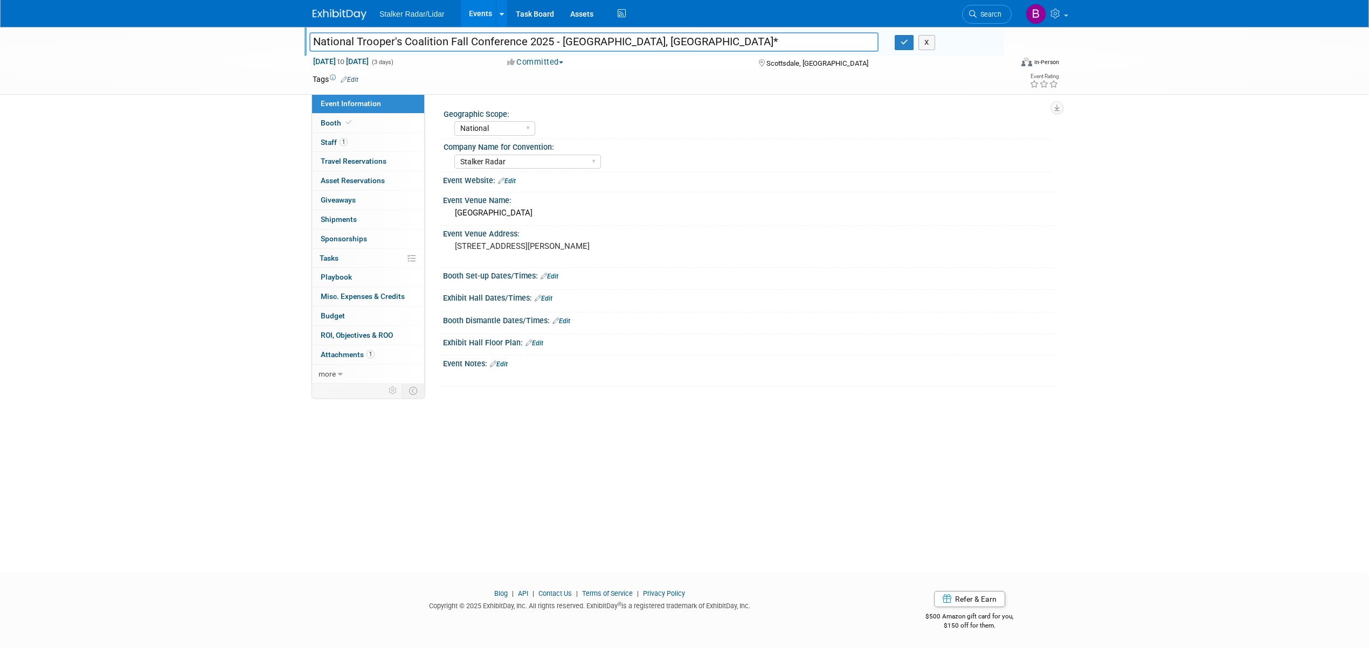
drag, startPoint x: 527, startPoint y: 42, endPoint x: 509, endPoint y: 42, distance: 17.8
click at [509, 42] on input "National Trooper's Coalition Fall Conference 2025 - [GEOGRAPHIC_DATA], [GEOGRAP…" at bounding box center [593, 41] width 569 height 19
click at [518, 41] on input "National Trooper's Coalition Fall Conference 2025 - [GEOGRAPHIC_DATA], [GEOGRAP…" at bounding box center [593, 41] width 569 height 19
drag, startPoint x: 522, startPoint y: 41, endPoint x: 313, endPoint y: 42, distance: 209.7
click at [313, 42] on input "National Trooper's Coalition Fall Conference 2025 - [GEOGRAPHIC_DATA], [GEOGRAP…" at bounding box center [593, 41] width 569 height 19
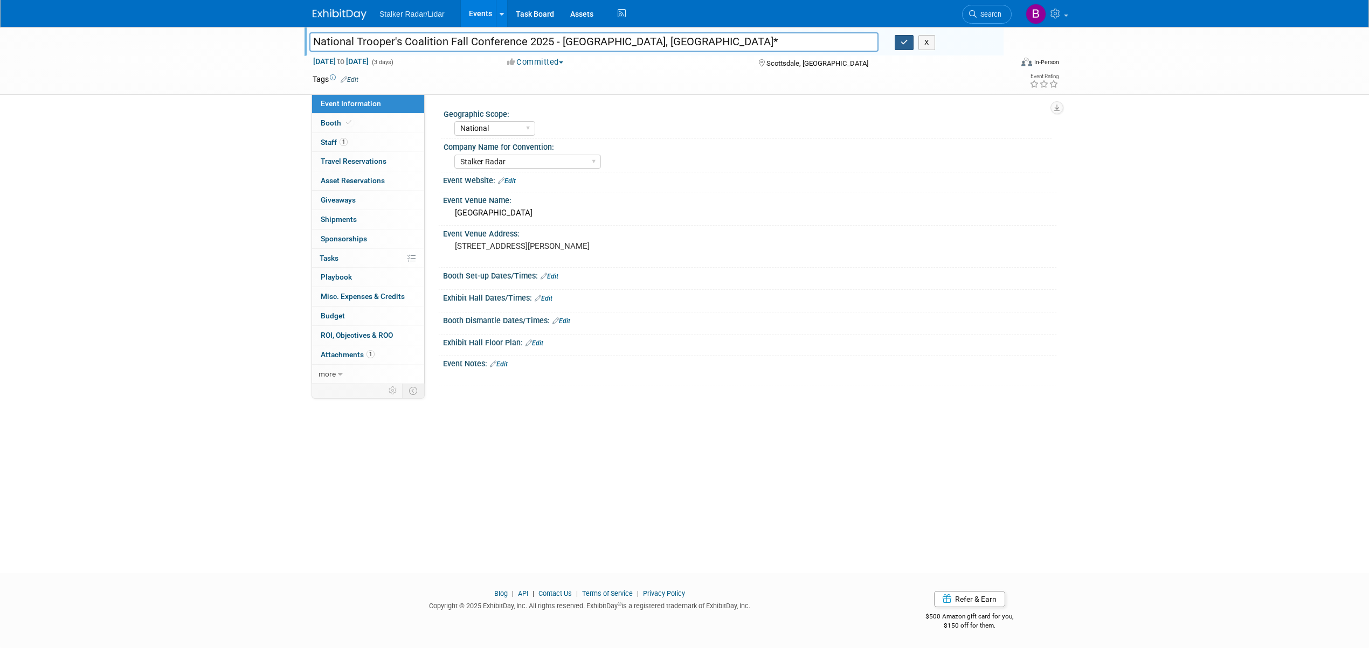
click at [896, 42] on button "button" at bounding box center [904, 42] width 19 height 15
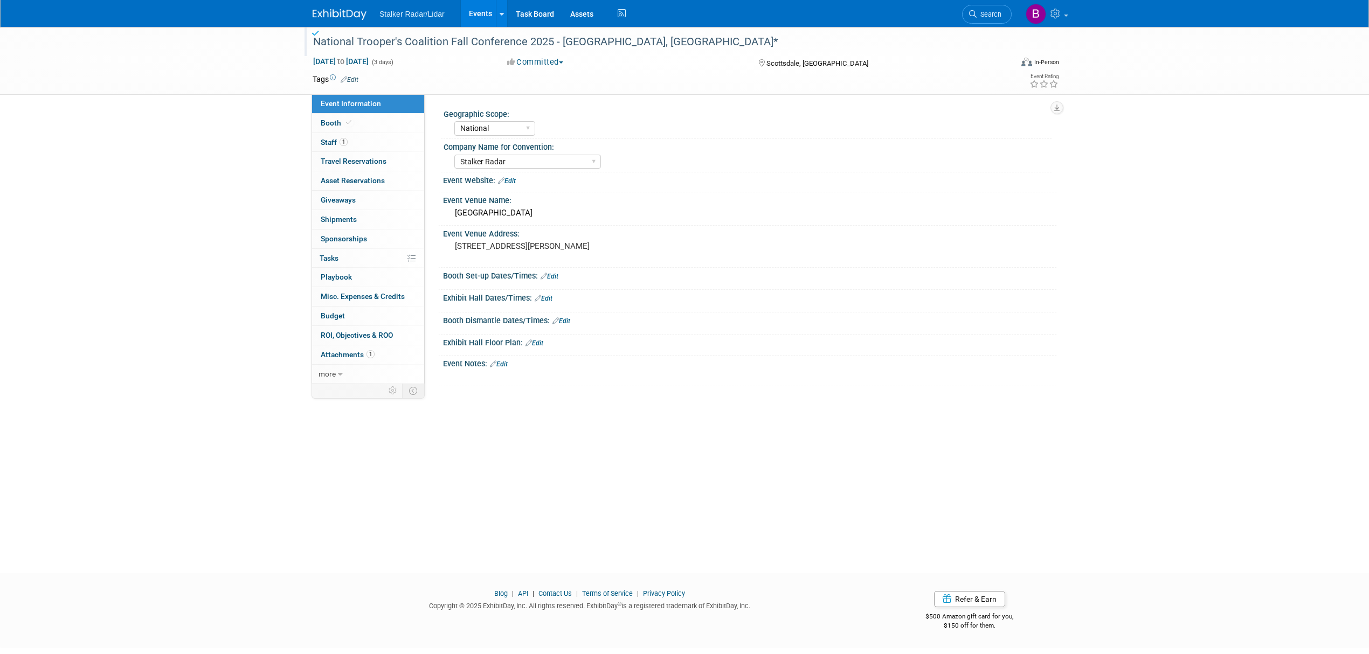
click at [477, 17] on link "Events" at bounding box center [480, 13] width 39 height 27
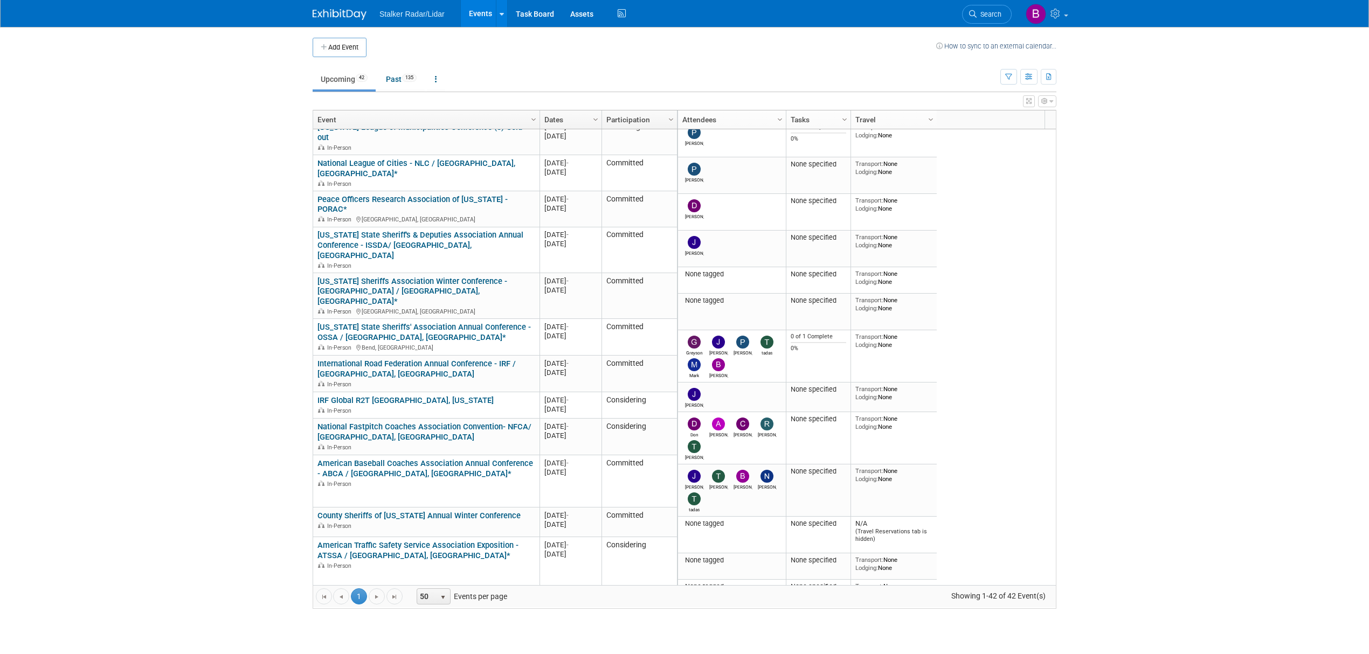
scroll to position [841, 0]
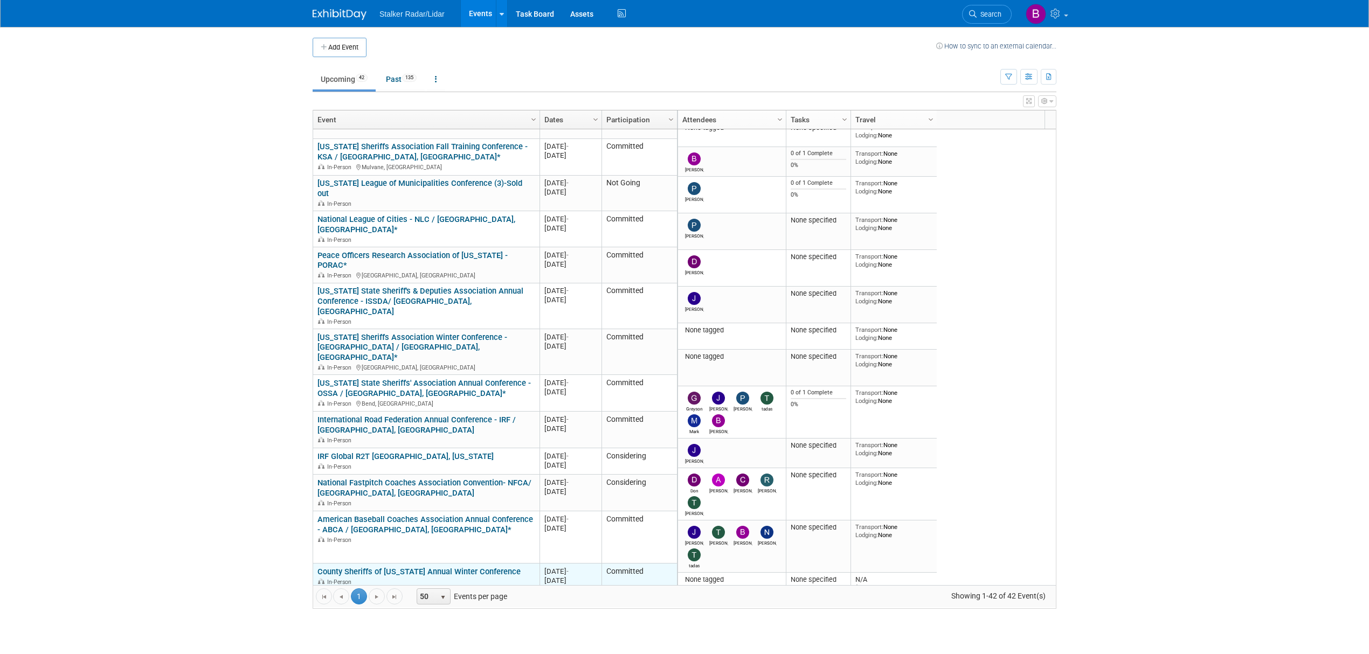
click at [371, 567] on div "County Sheriffs of Colorado Annual Winter Conference In-Person" at bounding box center [425, 576] width 217 height 19
click at [369, 567] on link "County Sheriffs of [US_STATE] Annual Winter Conference" at bounding box center [418, 572] width 203 height 10
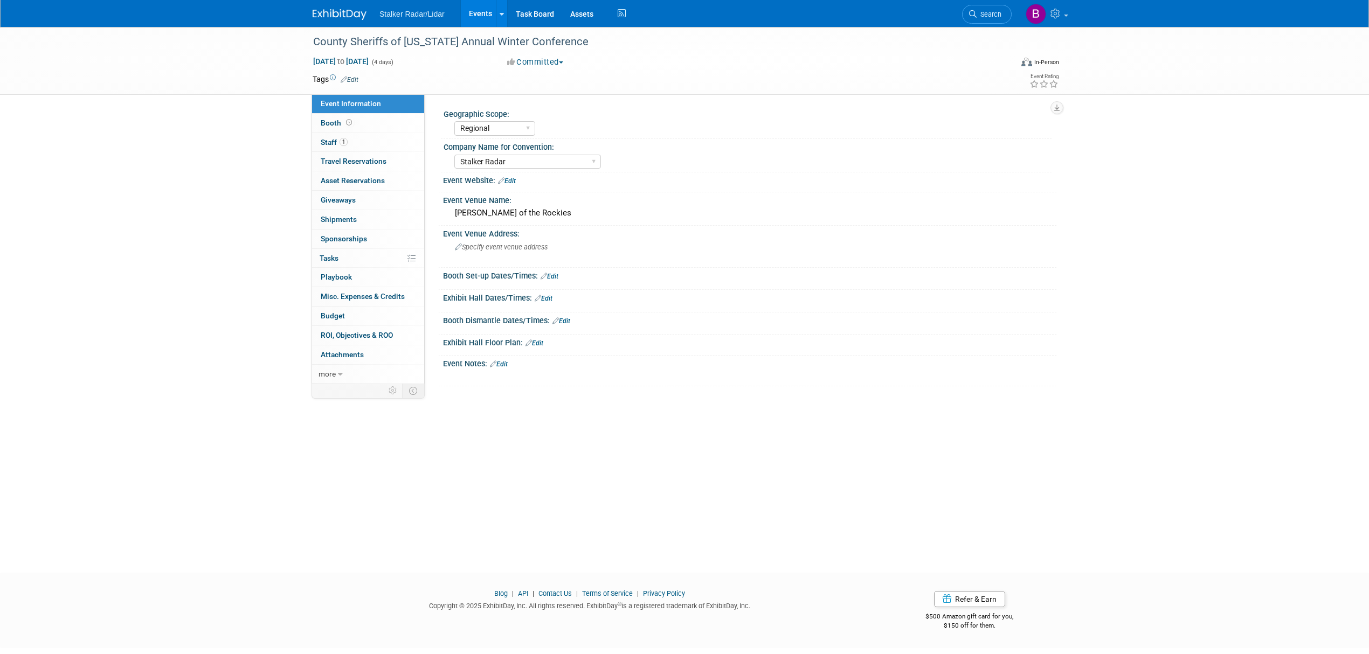
select select "Regional"
select select "Stalker Radar"
click at [548, 48] on div "County Sheriffs of [US_STATE] Annual Winter Conference" at bounding box center [652, 41] width 686 height 19
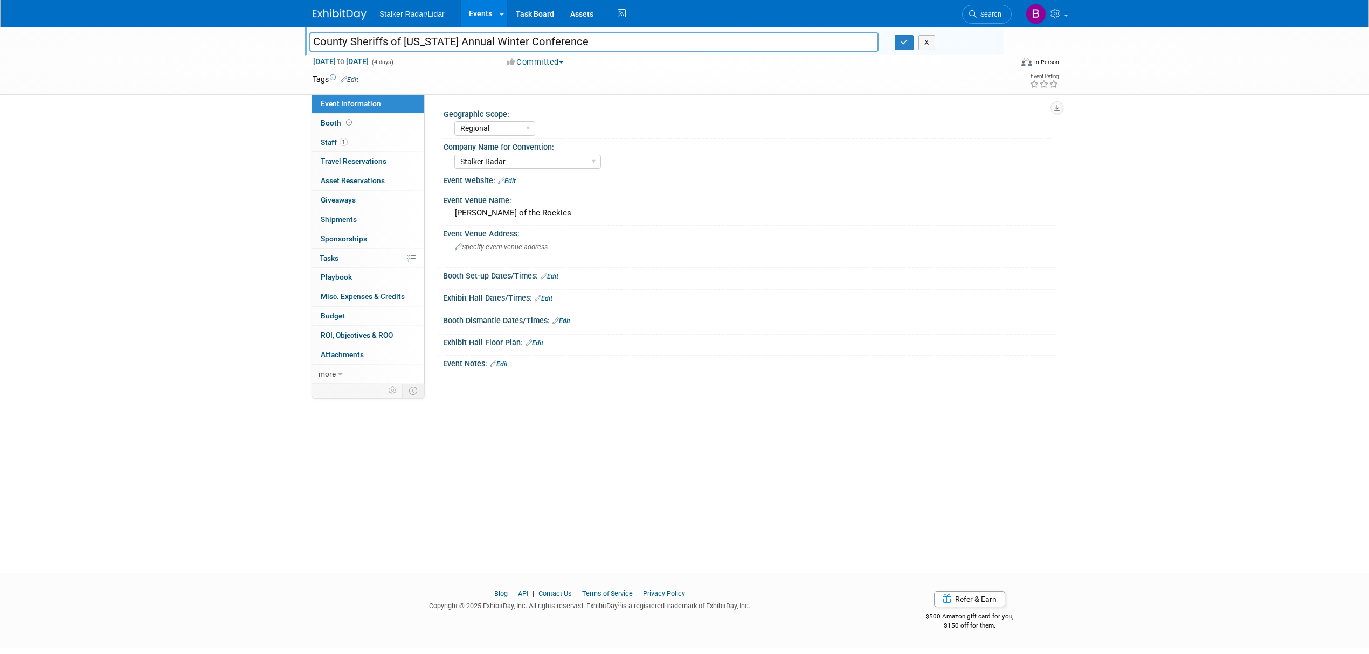
click at [589, 41] on input "County Sheriffs of [US_STATE] Annual Winter Conference" at bounding box center [593, 41] width 569 height 19
click at [645, 42] on input "County Sheriffs of [US_STATE] Annual Winter Conference 2026-[GEOGRAPHIC_DATA]<CO" at bounding box center [593, 41] width 569 height 19
type input "County Sheriffs of [US_STATE] Annual Winter Conference 2026-[GEOGRAPHIC_DATA],[…"
click at [904, 46] on icon "button" at bounding box center [905, 42] width 8 height 7
